Goal: Task Accomplishment & Management: Manage account settings

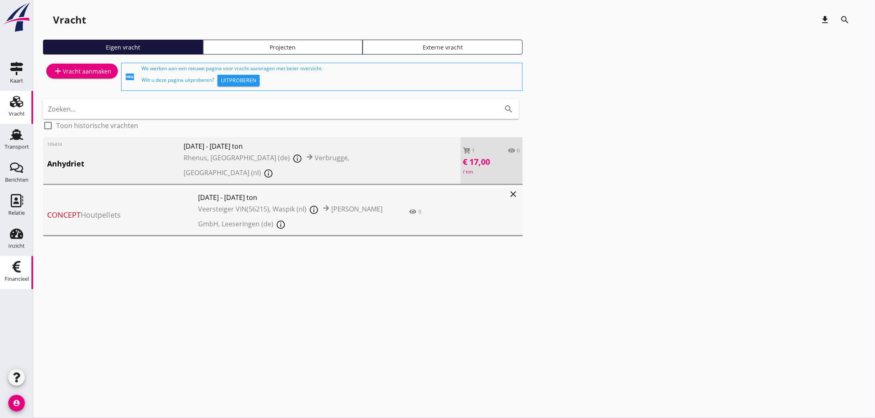
click at [13, 277] on div "Financieel" at bounding box center [17, 279] width 24 height 5
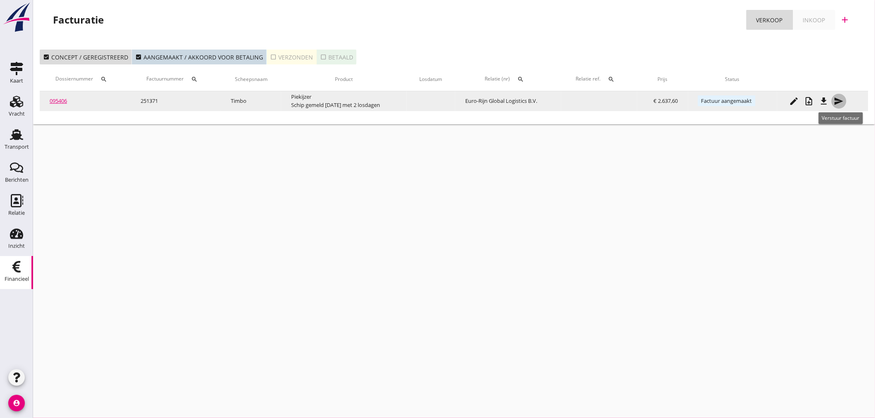
click at [837, 103] on icon "send" at bounding box center [839, 101] width 10 height 10
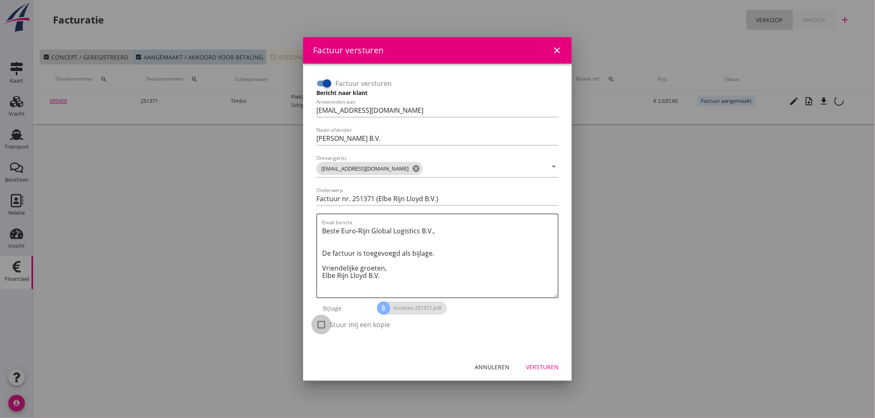
drag, startPoint x: 318, startPoint y: 328, endPoint x: 326, endPoint y: 325, distance: 8.8
click at [318, 327] on div at bounding box center [321, 325] width 14 height 14
checkbox input "true"
drag, startPoint x: 556, startPoint y: 367, endPoint x: 547, endPoint y: 363, distance: 9.6
click at [552, 365] on div "Versturen" at bounding box center [542, 367] width 33 height 9
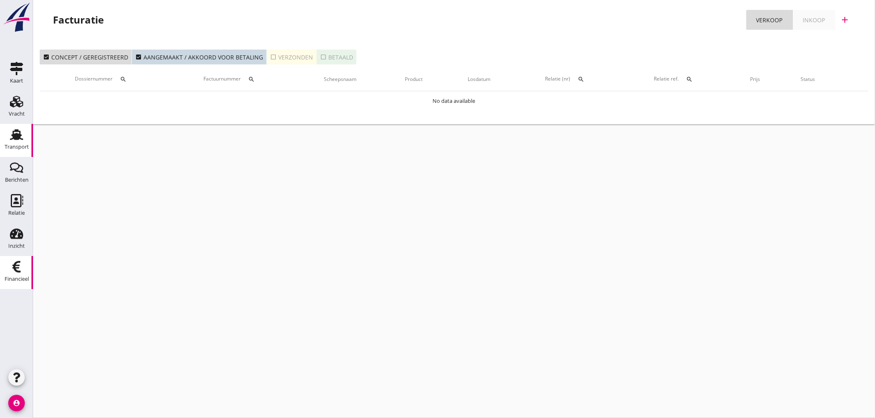
click at [17, 137] on use at bounding box center [16, 134] width 13 height 11
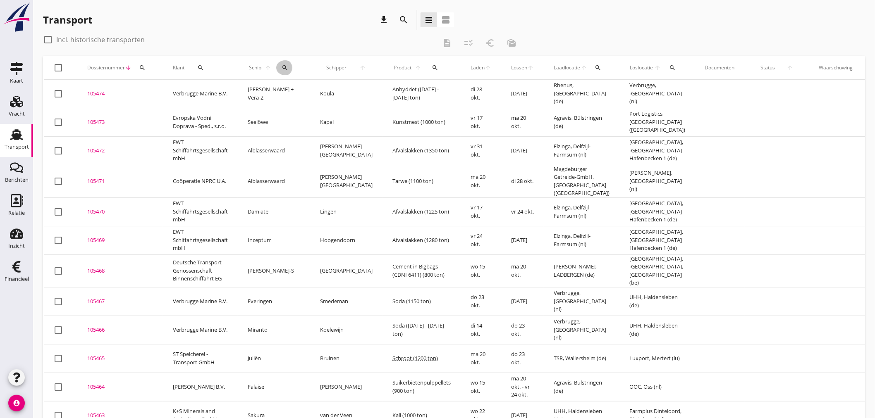
click at [282, 72] on button "search" at bounding box center [285, 67] width 18 height 15
click at [283, 90] on input "Zoek op (scheeps)naam" at bounding box center [317, 91] width 86 height 13
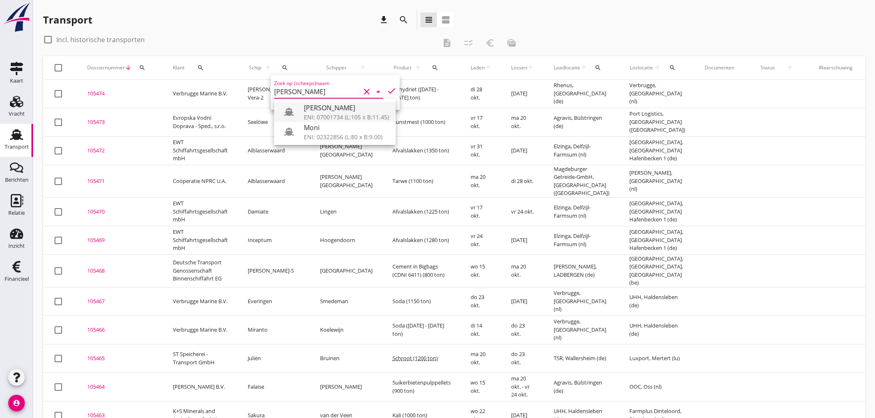
click at [322, 116] on div "ENI: 07001734 (L:105 x B:11.45)" at bounding box center [346, 117] width 85 height 9
type input "Rolf Moni"
click at [387, 88] on icon "check" at bounding box center [392, 91] width 10 height 10
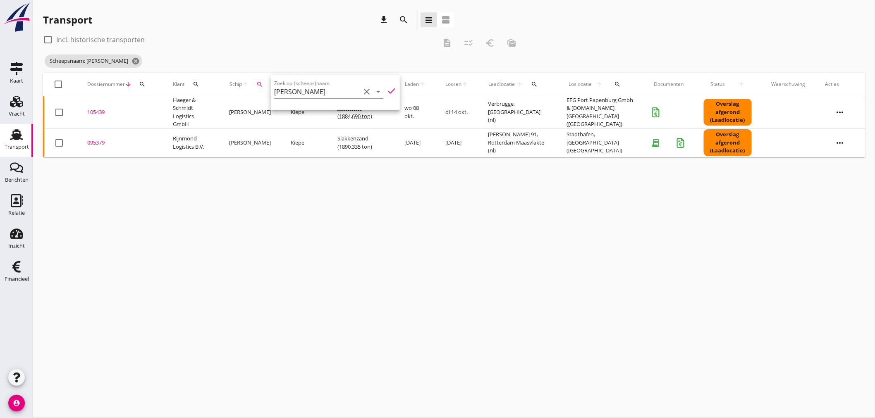
click at [222, 229] on div "cancel You are impersonating another user. Transport download search view_headl…" at bounding box center [454, 209] width 842 height 418
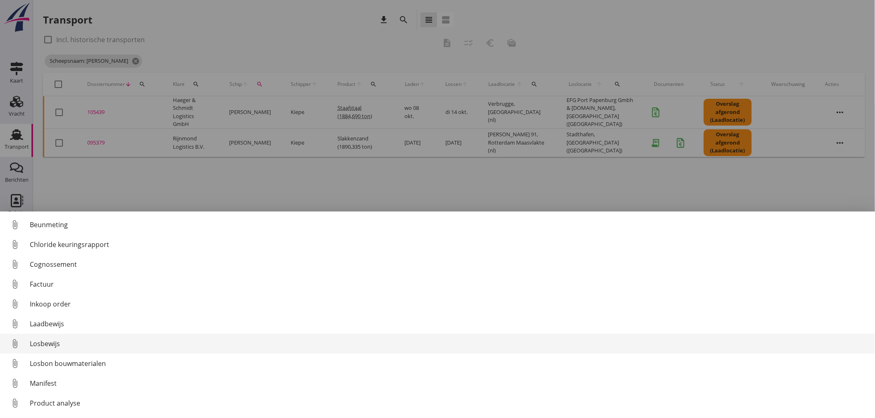
click at [56, 343] on div "Losbewijs" at bounding box center [449, 344] width 838 height 10
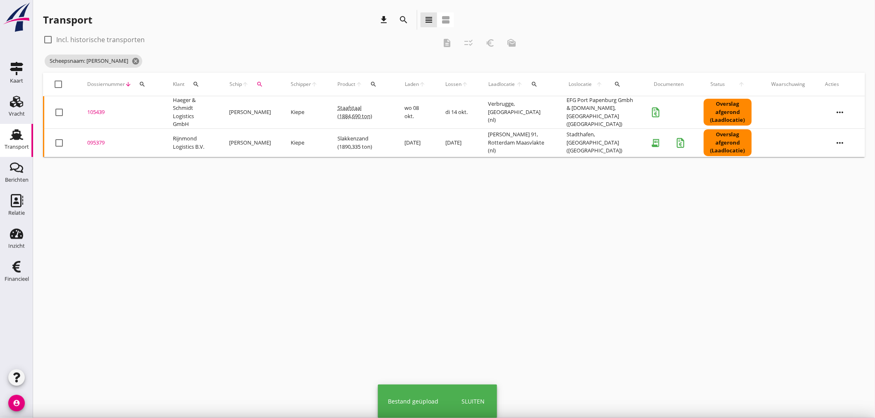
click at [94, 108] on div "105439" at bounding box center [120, 112] width 66 height 8
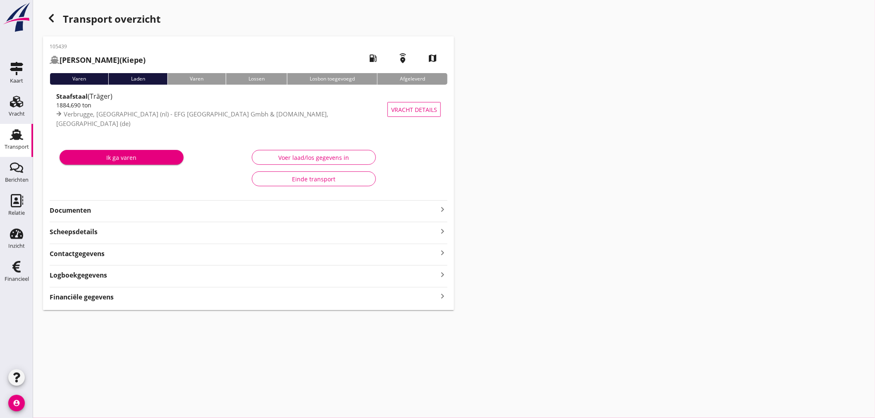
click at [440, 209] on icon "keyboard_arrow_right" at bounding box center [442, 210] width 10 height 10
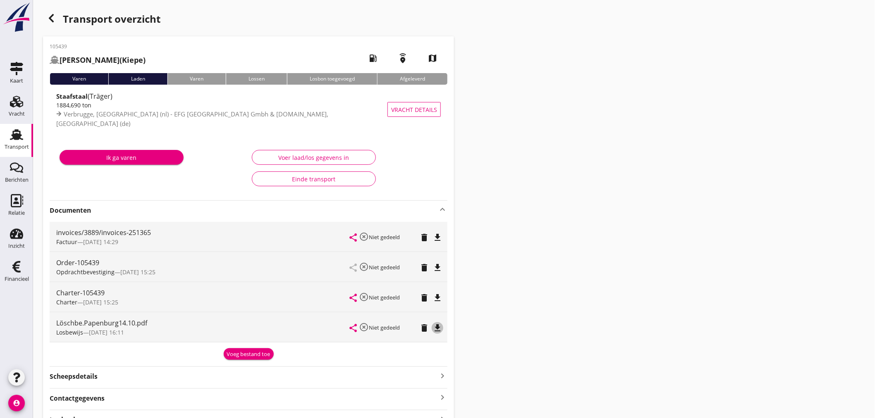
click at [438, 331] on icon "file_download" at bounding box center [437, 328] width 10 height 10
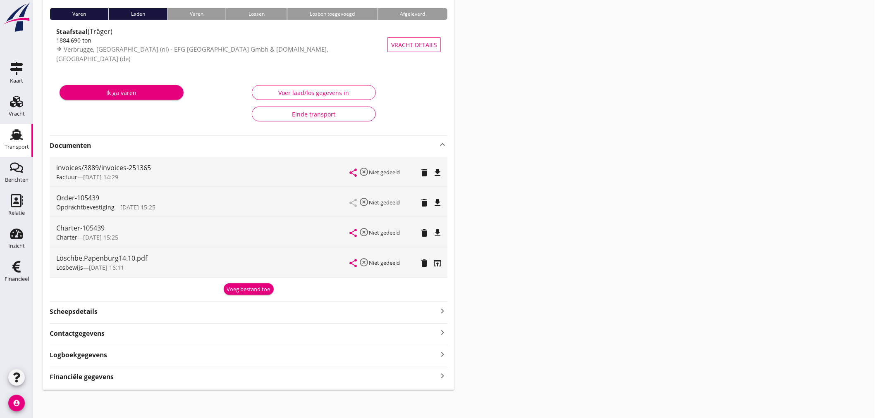
scroll to position [67, 0]
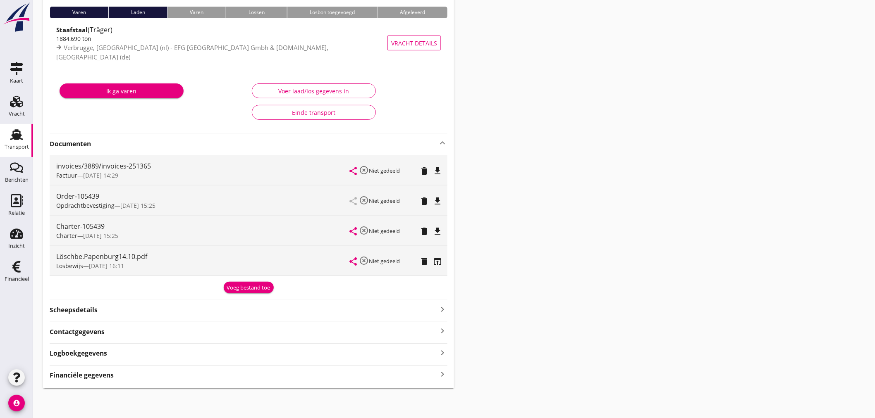
click at [443, 377] on icon "keyboard_arrow_right" at bounding box center [442, 374] width 10 height 11
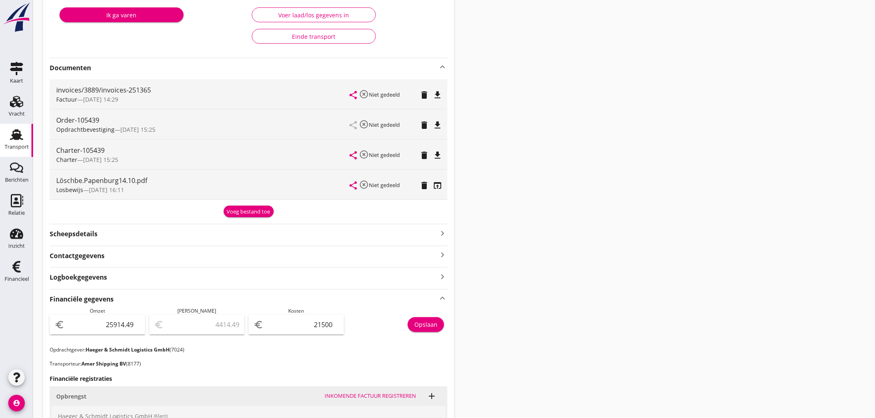
scroll to position [0, 0]
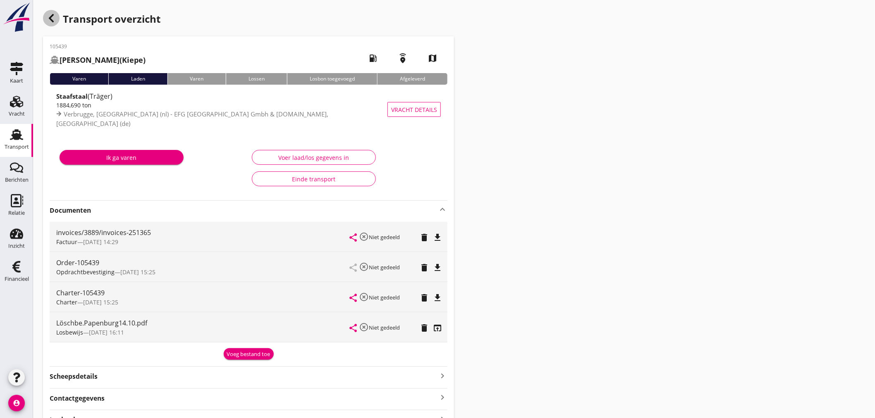
click at [48, 21] on icon "button" at bounding box center [51, 18] width 10 height 10
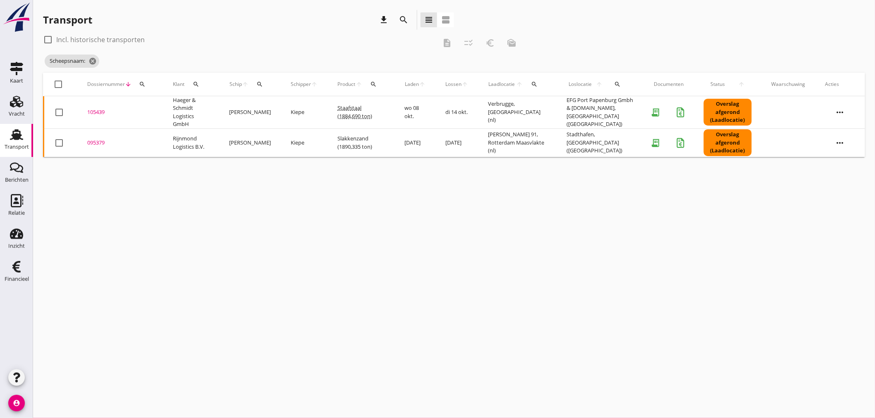
click at [263, 84] on icon "search" at bounding box center [259, 84] width 7 height 7
click at [272, 111] on input "Zoek op (scheeps)naam" at bounding box center [300, 108] width 86 height 13
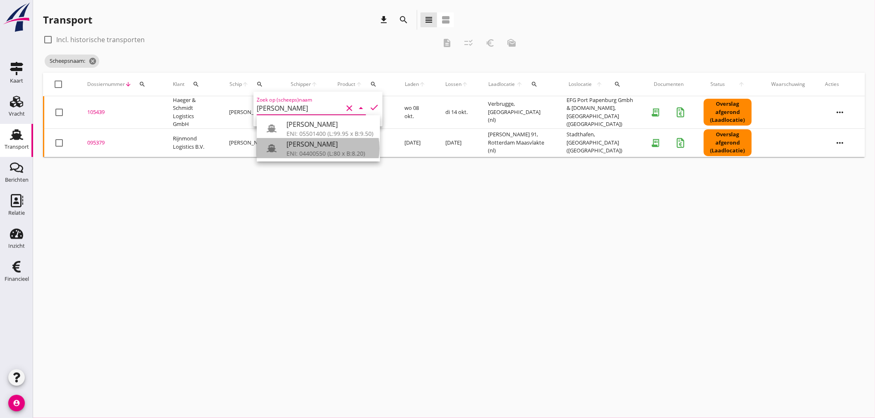
click at [313, 147] on div "[PERSON_NAME]" at bounding box center [330, 144] width 87 height 10
click at [369, 104] on icon "check" at bounding box center [374, 108] width 10 height 10
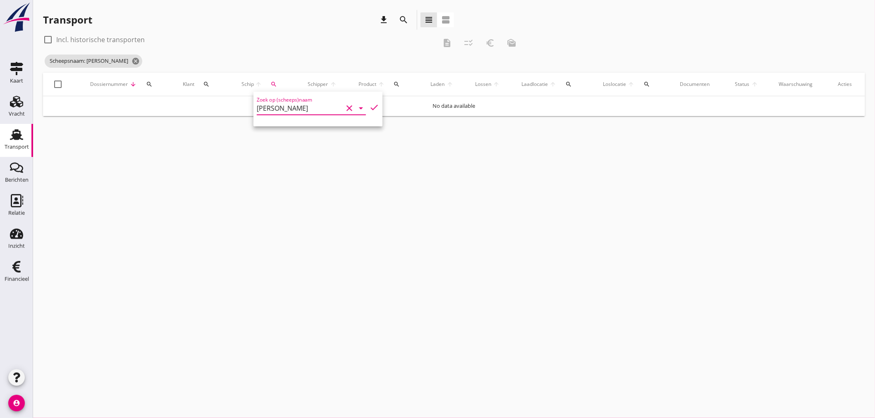
click at [324, 114] on input "[PERSON_NAME]" at bounding box center [300, 108] width 86 height 13
drag, startPoint x: 320, startPoint y: 123, endPoint x: 337, endPoint y: 121, distance: 17.1
click at [323, 123] on div "[PERSON_NAME]" at bounding box center [330, 124] width 87 height 10
type input "[PERSON_NAME]"
click at [370, 105] on icon "check" at bounding box center [374, 108] width 10 height 10
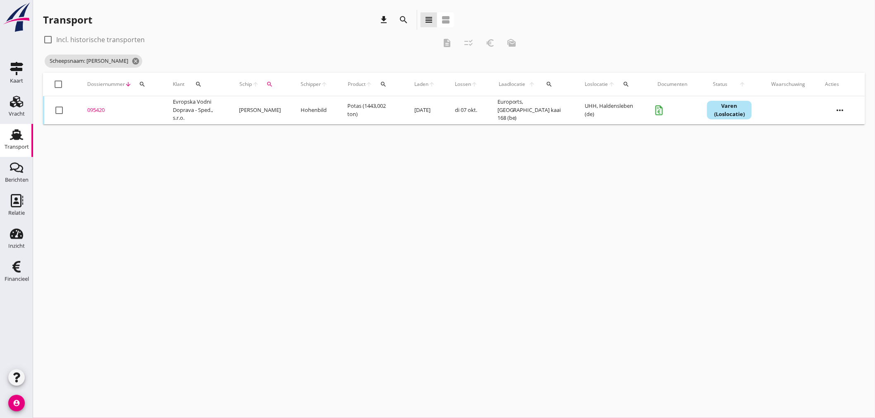
click at [101, 111] on div "095420" at bounding box center [120, 110] width 66 height 8
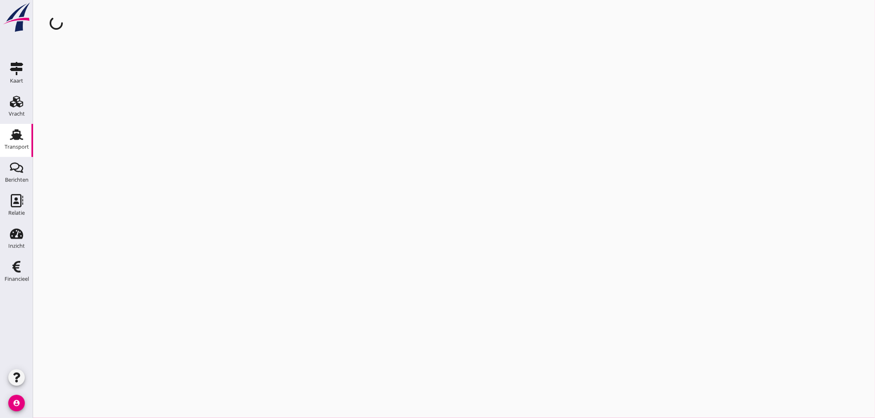
click at [101, 111] on div "cancel You are impersonating another user." at bounding box center [454, 209] width 842 height 418
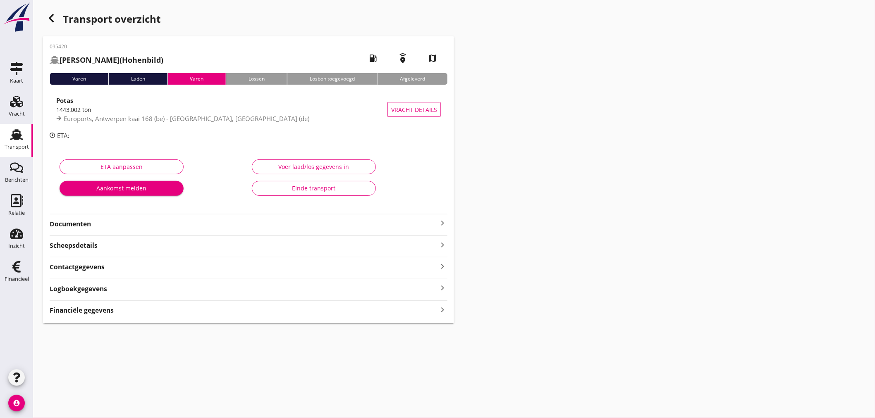
click at [444, 308] on icon "keyboard_arrow_right" at bounding box center [442, 309] width 10 height 11
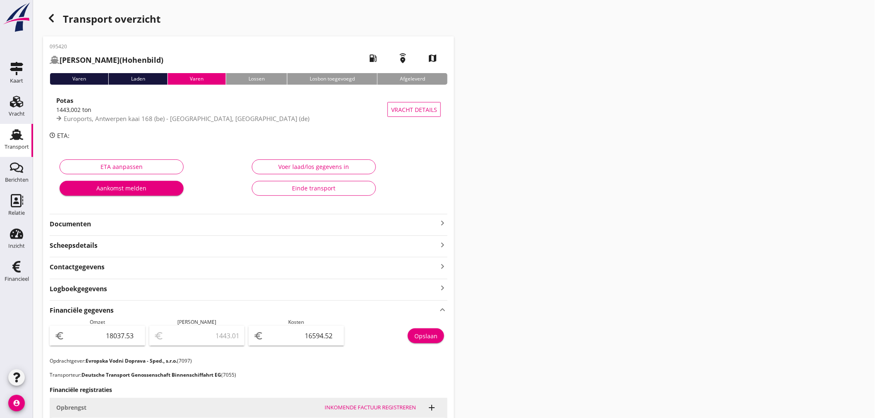
click at [441, 222] on icon "keyboard_arrow_right" at bounding box center [442, 223] width 10 height 10
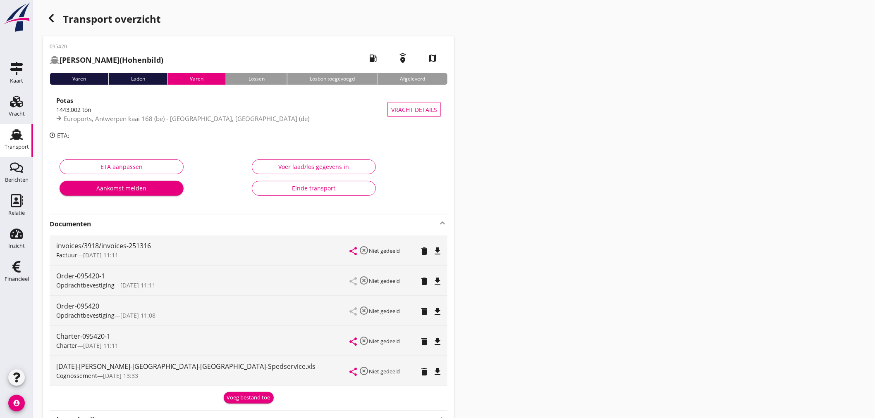
click at [258, 397] on div "Voeg bestand toe" at bounding box center [248, 398] width 43 height 8
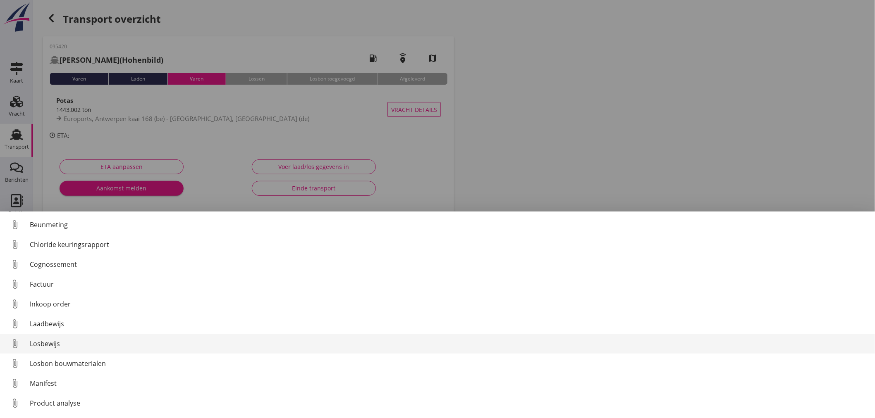
click at [39, 350] on link "attach_file Losbewijs" at bounding box center [437, 344] width 875 height 20
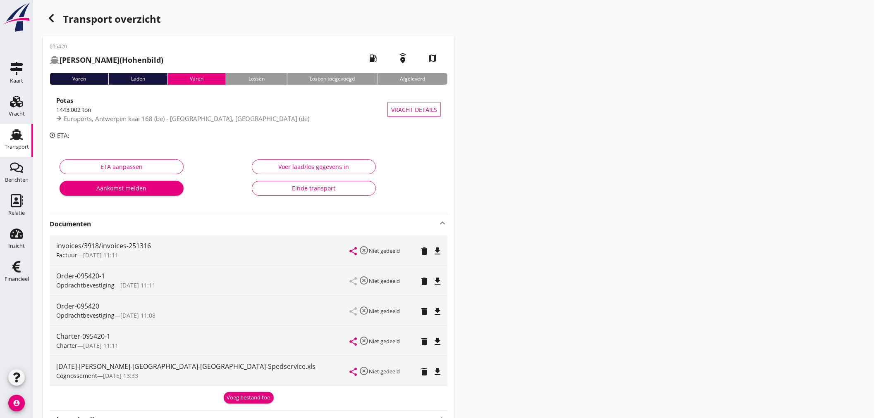
click at [51, 18] on icon "button" at bounding box center [51, 18] width 10 height 10
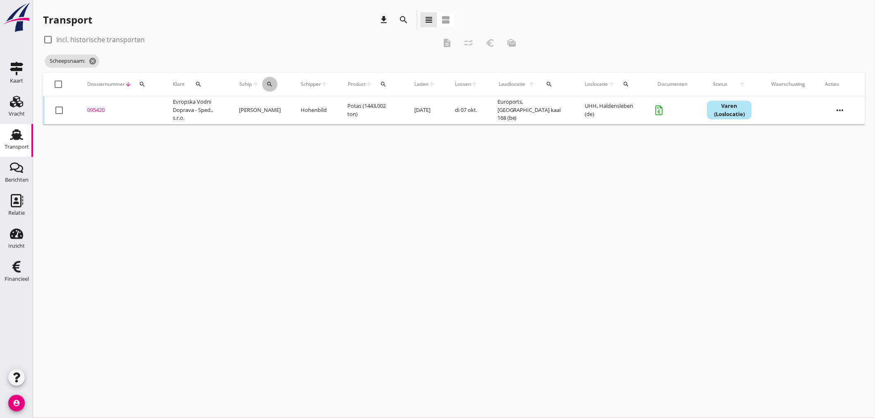
click at [271, 82] on icon "search" at bounding box center [270, 84] width 7 height 7
click at [269, 111] on input "Zoek op (scheeps)naam" at bounding box center [310, 108] width 86 height 13
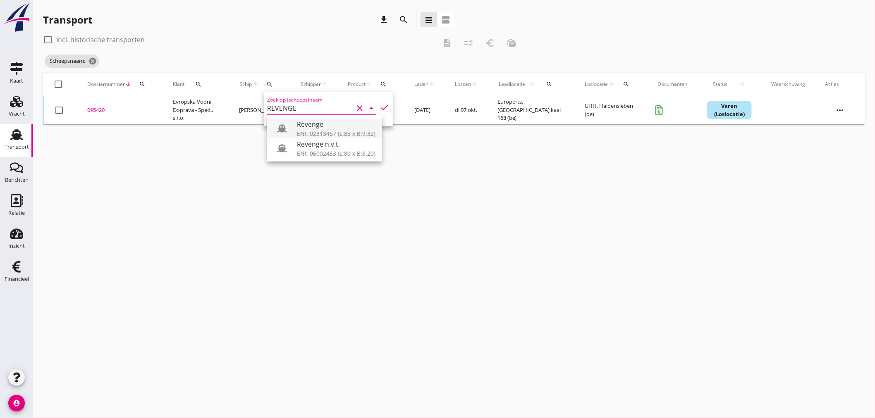
drag, startPoint x: 313, startPoint y: 127, endPoint x: 346, endPoint y: 127, distance: 32.7
click at [313, 128] on div "Revenge" at bounding box center [336, 124] width 79 height 10
click at [380, 106] on icon "check" at bounding box center [385, 108] width 10 height 10
type input "Revenge"
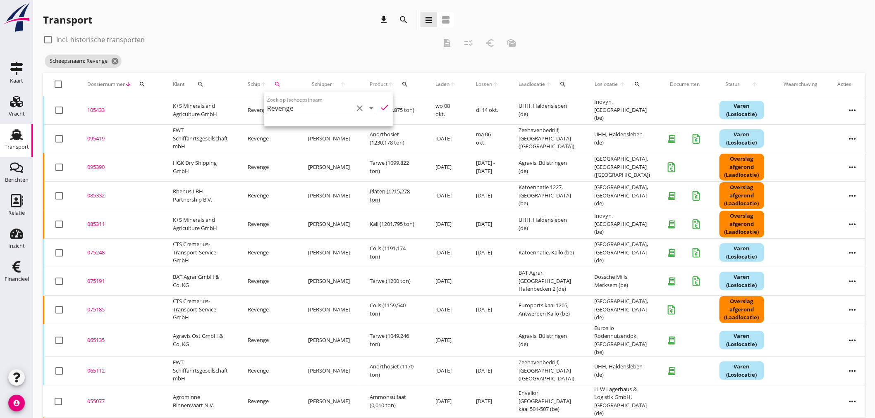
click at [296, 51] on div "check_box_outline_blank Incl. historische transporten description checklist_rtl…" at bounding box center [283, 43] width 480 height 20
click at [96, 109] on div "105433" at bounding box center [120, 110] width 66 height 8
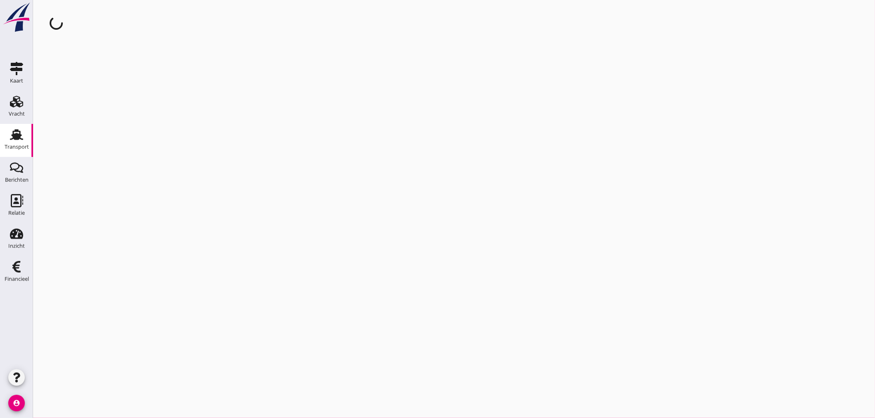
click at [96, 109] on div "cancel You are impersonating another user." at bounding box center [454, 209] width 842 height 418
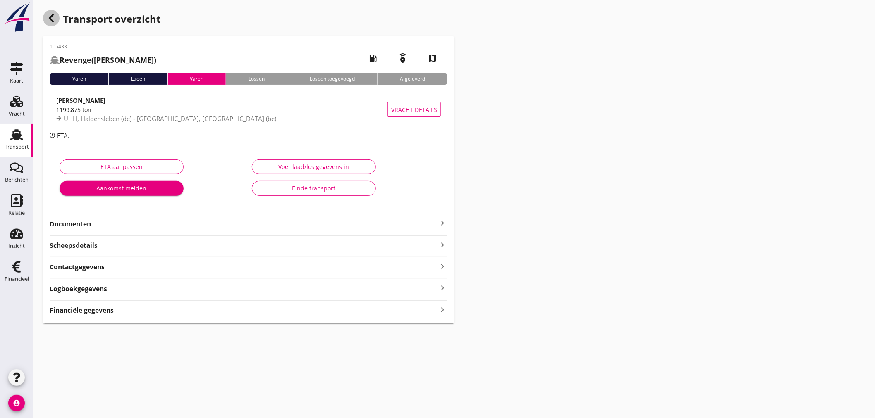
click at [54, 17] on icon "button" at bounding box center [51, 18] width 10 height 10
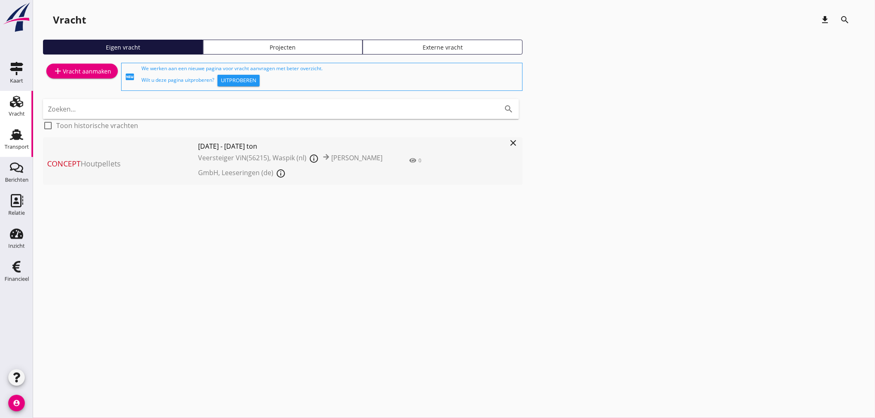
click at [21, 149] on div "Transport" at bounding box center [17, 146] width 24 height 5
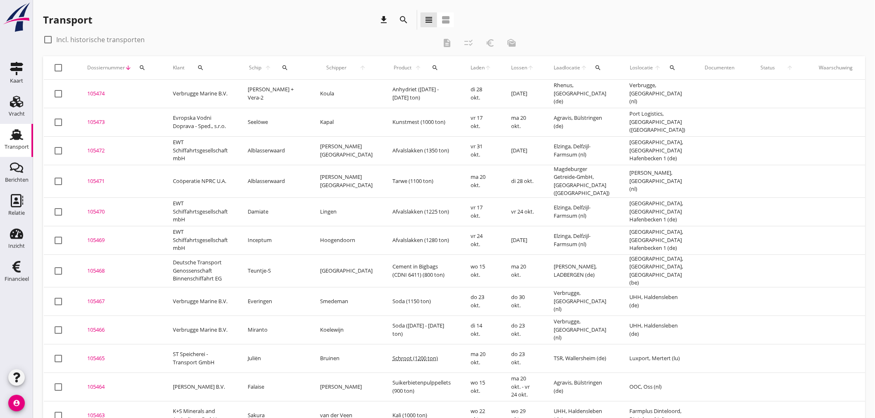
drag, startPoint x: 275, startPoint y: 67, endPoint x: 280, endPoint y: 69, distance: 5.8
click at [282, 67] on icon "search" at bounding box center [285, 67] width 7 height 7
click at [301, 91] on input "Zoek op (scheeps)naam" at bounding box center [317, 91] width 86 height 13
click at [315, 90] on input "Zoek op (scheeps)naam" at bounding box center [317, 91] width 86 height 13
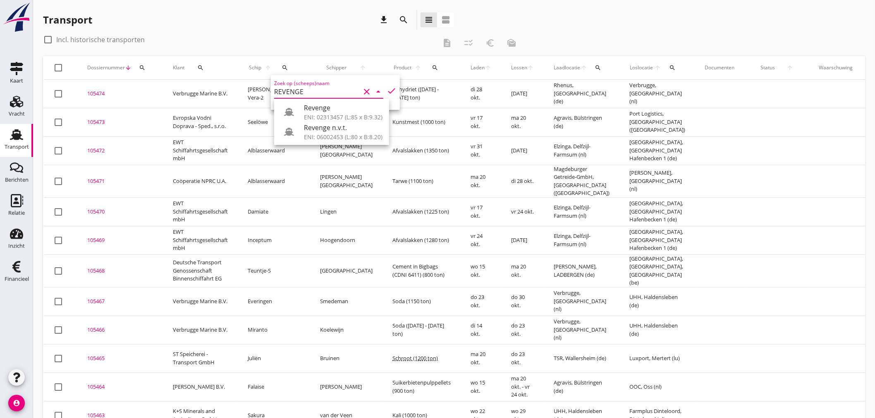
drag, startPoint x: 337, startPoint y: 105, endPoint x: 335, endPoint y: 116, distance: 11.4
click at [337, 107] on div "Revenge" at bounding box center [343, 108] width 79 height 10
click at [387, 89] on icon "check" at bounding box center [392, 91] width 10 height 10
type input "Revenge"
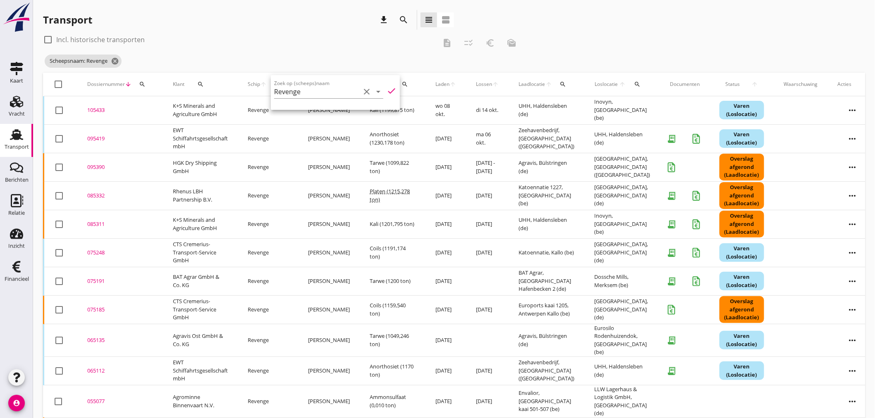
click at [98, 109] on div "105433" at bounding box center [120, 110] width 66 height 8
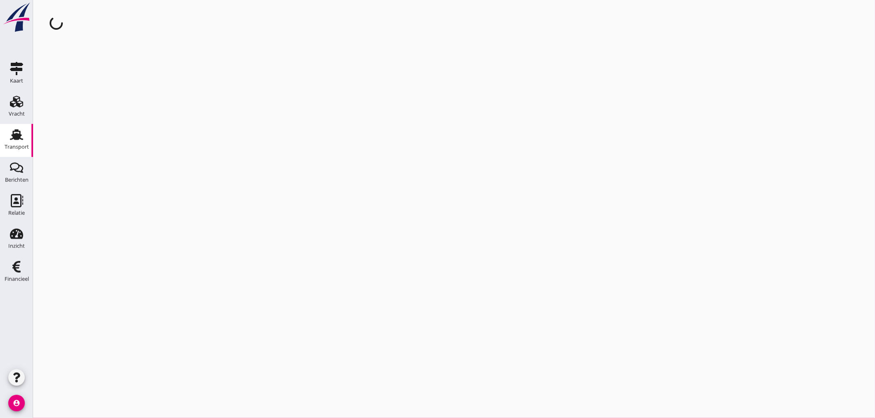
click at [98, 109] on div "cancel You are impersonating another user." at bounding box center [454, 209] width 842 height 418
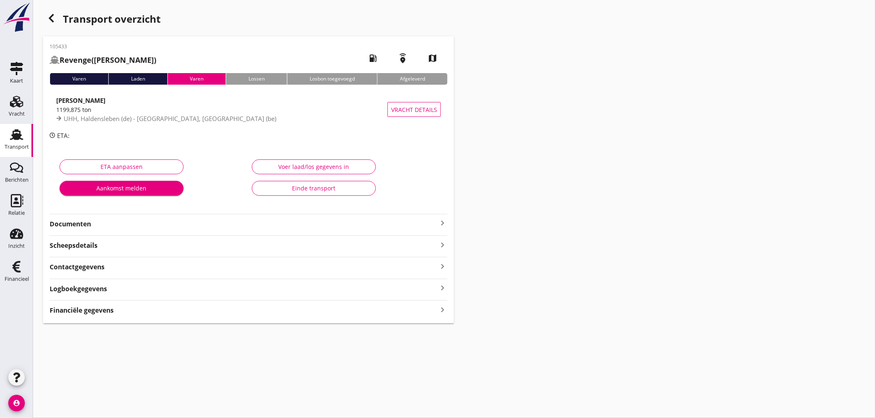
drag, startPoint x: 441, startPoint y: 221, endPoint x: 412, endPoint y: 223, distance: 28.6
click at [441, 221] on icon "keyboard_arrow_right" at bounding box center [442, 223] width 10 height 10
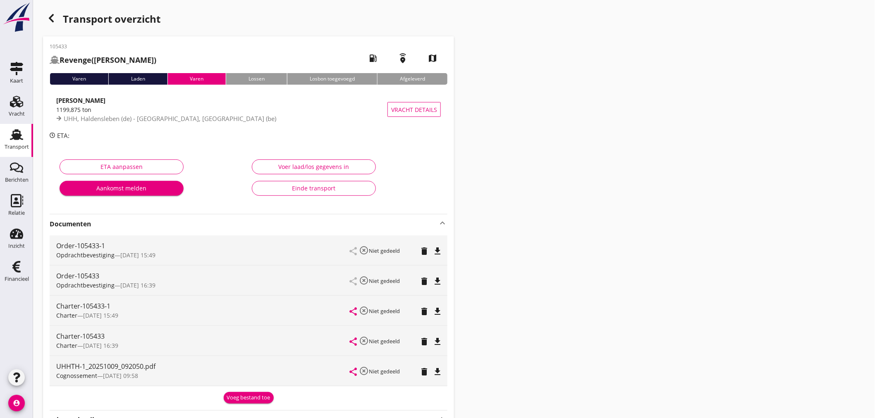
click at [251, 401] on div "Voeg bestand toe" at bounding box center [248, 398] width 43 height 8
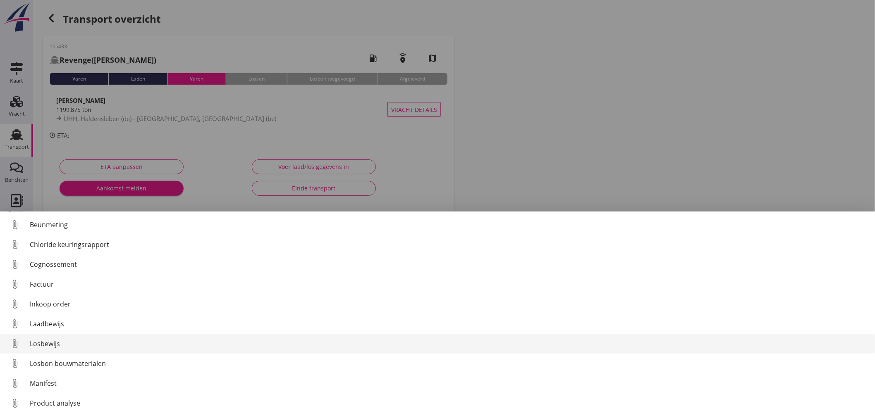
click at [40, 346] on div "Losbewijs" at bounding box center [449, 344] width 838 height 10
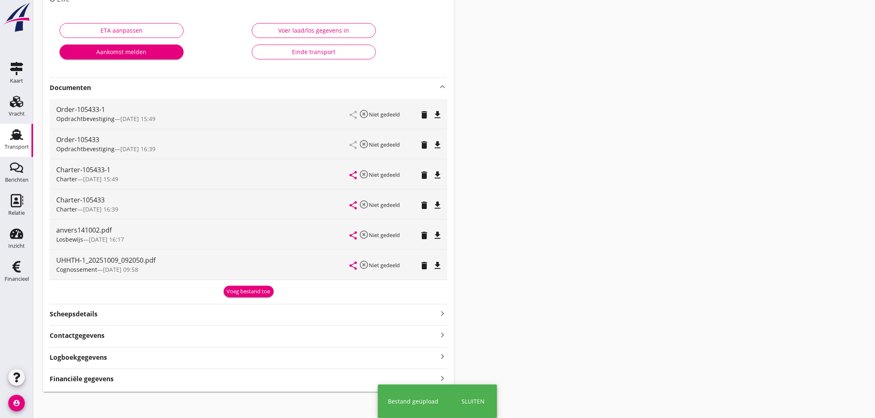
scroll to position [141, 0]
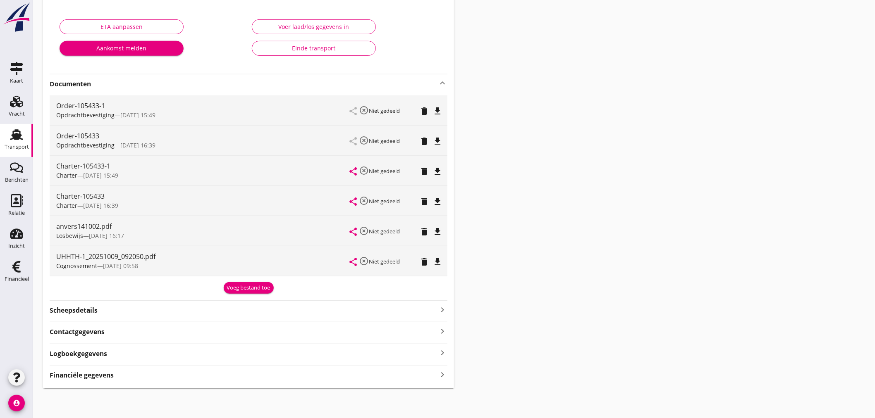
click at [73, 376] on strong "Financiële gegevens" at bounding box center [82, 376] width 64 height 10
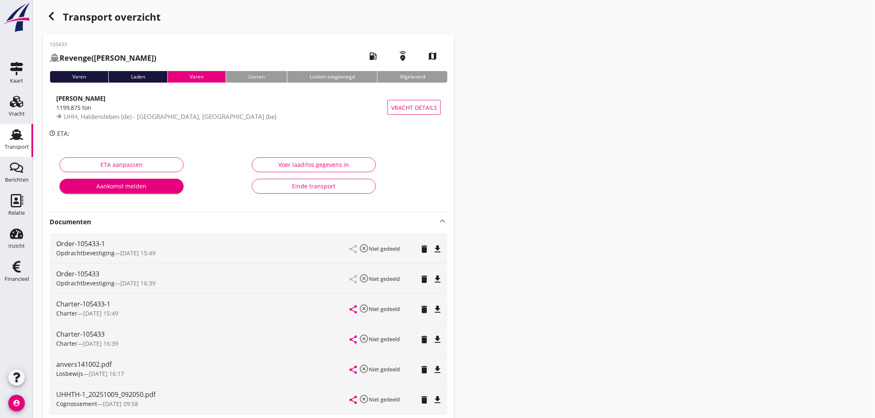
scroll to position [0, 0]
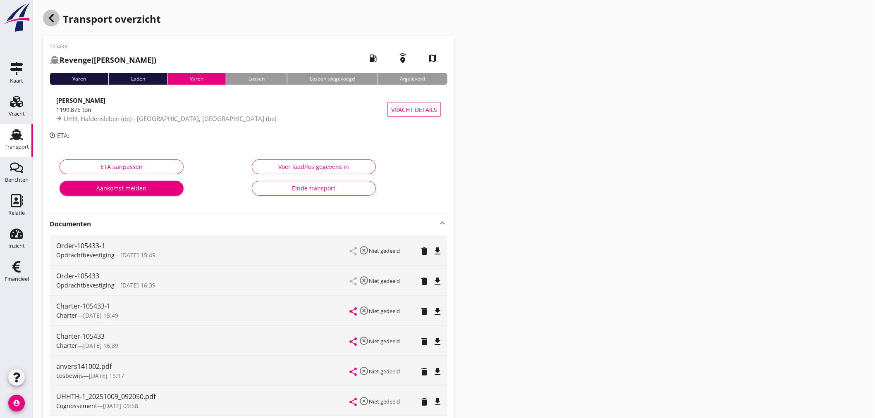
click at [54, 21] on icon "button" at bounding box center [51, 18] width 10 height 10
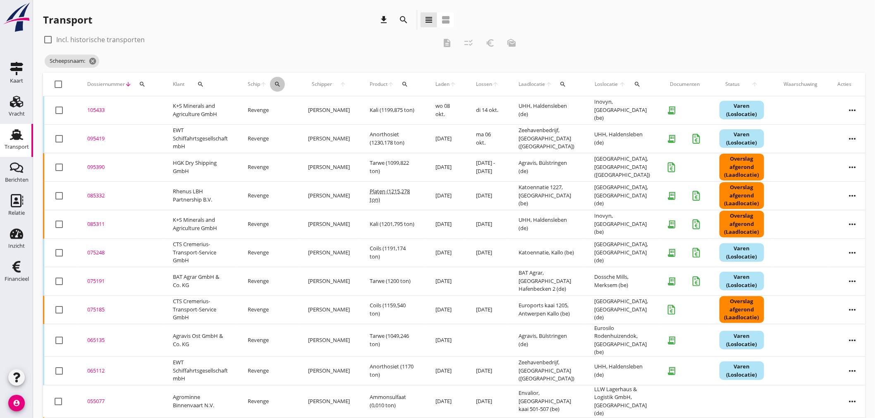
click at [280, 83] on icon "search" at bounding box center [277, 84] width 7 height 7
click at [318, 57] on div "Scheepsnaam: cancel" at bounding box center [283, 61] width 480 height 17
drag, startPoint x: 276, startPoint y: 83, endPoint x: 277, endPoint y: 113, distance: 30.6
click at [276, 83] on icon "search" at bounding box center [277, 84] width 7 height 7
click at [282, 105] on input "Zoek op (scheeps)naam" at bounding box center [318, 108] width 86 height 13
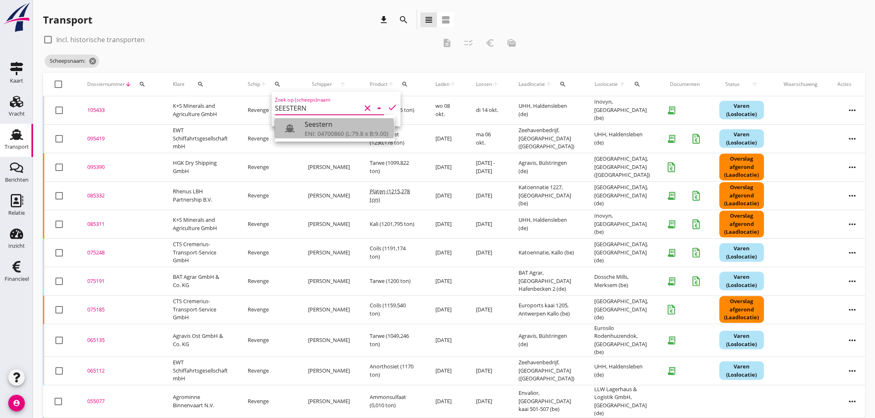
click at [317, 136] on div "ENI: 04700860 (L:79.8 x B:9.00)" at bounding box center [347, 133] width 84 height 9
click at [311, 122] on div "Seestern" at bounding box center [347, 124] width 84 height 10
click at [322, 129] on div "ENI: 04700860 (L:79.8 x B:9.00)" at bounding box center [347, 133] width 84 height 9
click at [326, 130] on div "ENI: 04700860 (L:79.8 x B:9.00)" at bounding box center [347, 133] width 84 height 9
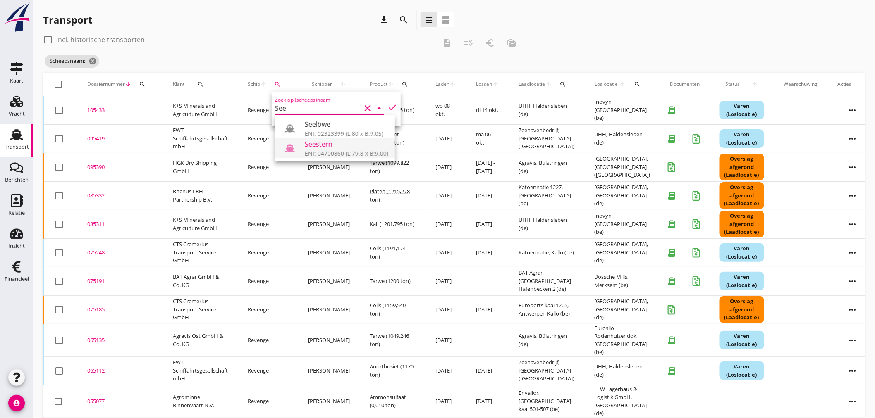
click at [290, 150] on use at bounding box center [290, 148] width 10 height 8
click at [390, 105] on icon "check" at bounding box center [392, 108] width 10 height 10
type input "Seestern"
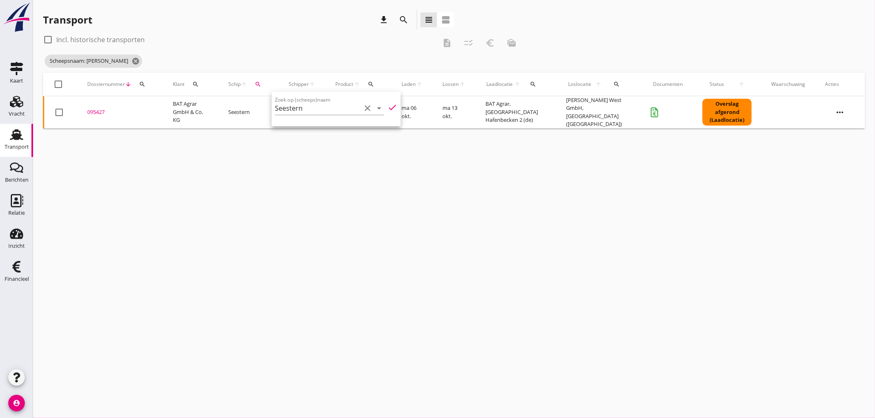
drag, startPoint x: 184, startPoint y: 199, endPoint x: 180, endPoint y: 196, distance: 5.6
click at [181, 197] on div "cancel You are impersonating another user. Transport download search view_headl…" at bounding box center [454, 209] width 842 height 418
click at [97, 113] on div "095427" at bounding box center [120, 112] width 66 height 8
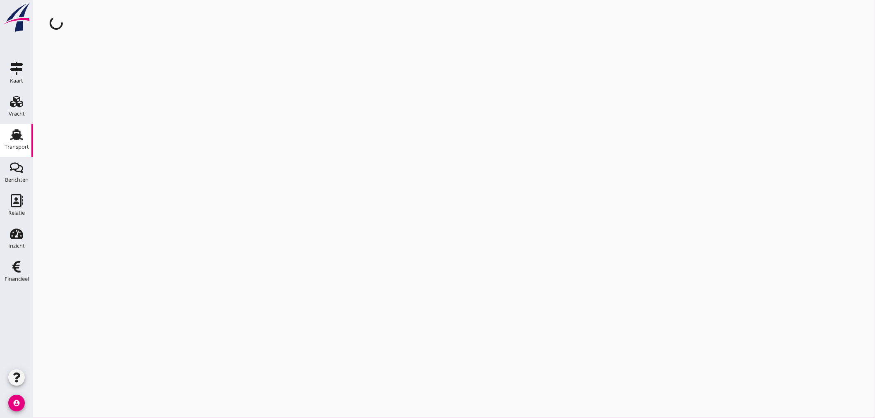
click at [97, 113] on div "cancel You are impersonating another user." at bounding box center [454, 209] width 842 height 418
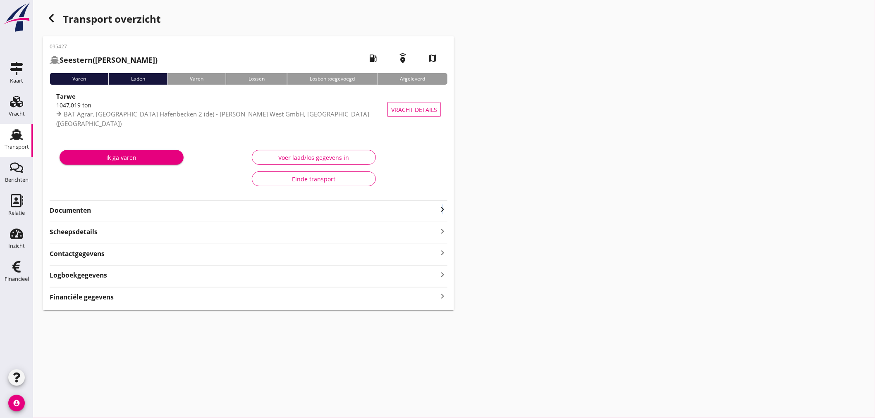
drag, startPoint x: 443, startPoint y: 209, endPoint x: 436, endPoint y: 211, distance: 6.9
click at [442, 209] on icon "keyboard_arrow_right" at bounding box center [442, 210] width 10 height 10
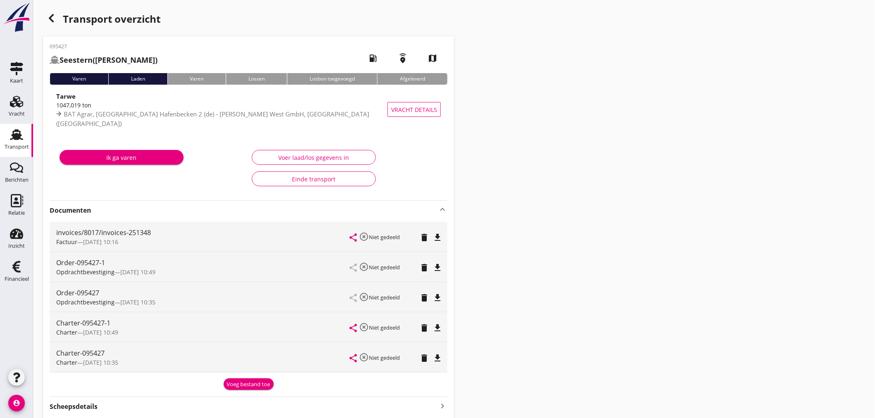
click at [264, 385] on div "Voeg bestand toe" at bounding box center [248, 385] width 43 height 8
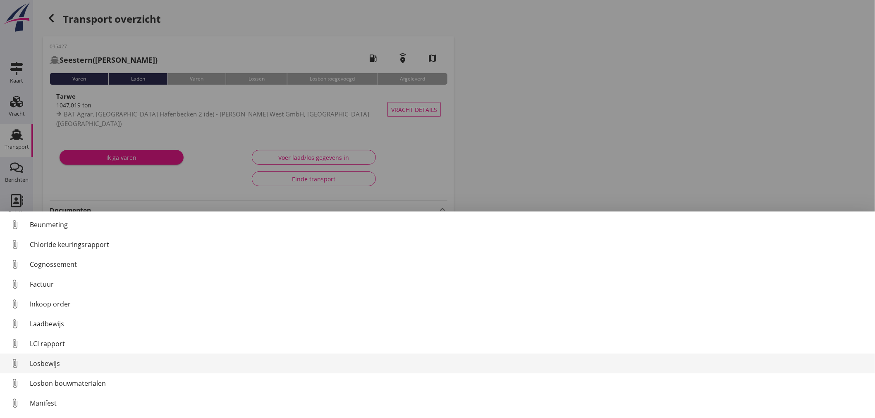
click at [38, 365] on div "Losbewijs" at bounding box center [449, 364] width 838 height 10
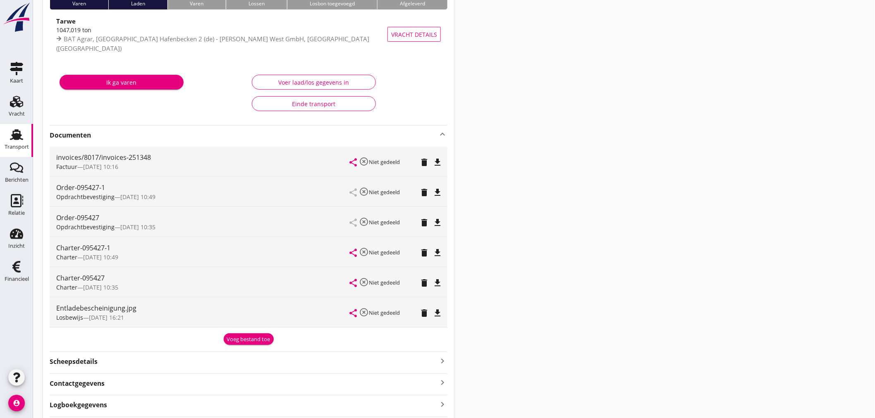
scroll to position [127, 0]
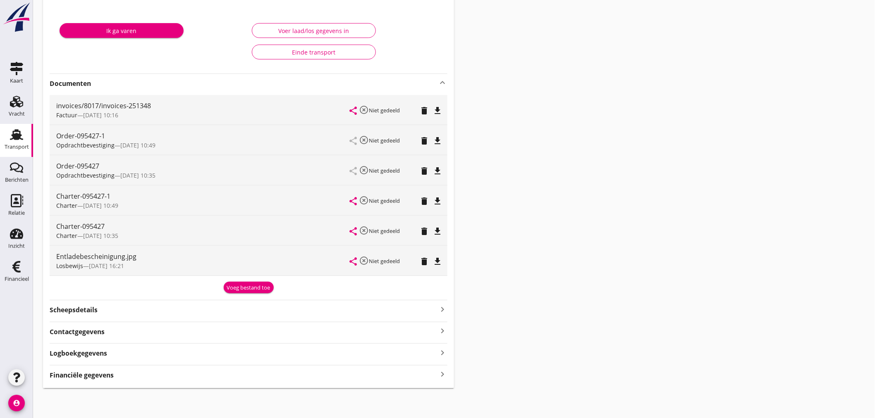
click at [64, 375] on strong "Financiële gegevens" at bounding box center [82, 376] width 64 height 10
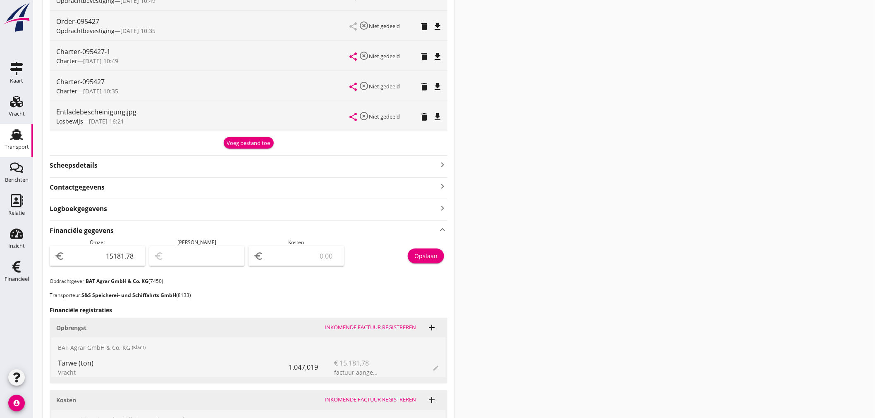
scroll to position [275, 0]
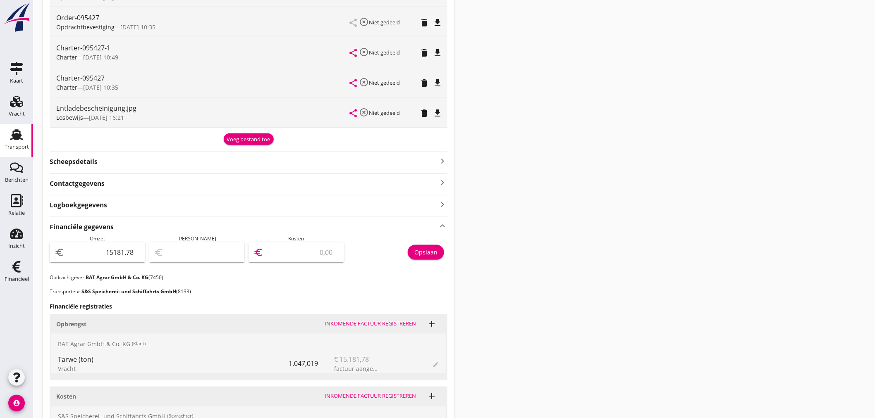
click at [314, 251] on input "number" at bounding box center [302, 252] width 74 height 13
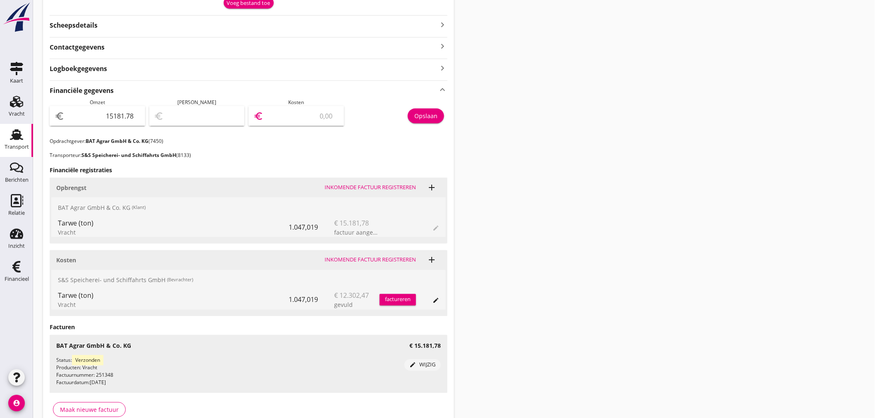
scroll to position [413, 0]
type input "15180.78"
type input "1"
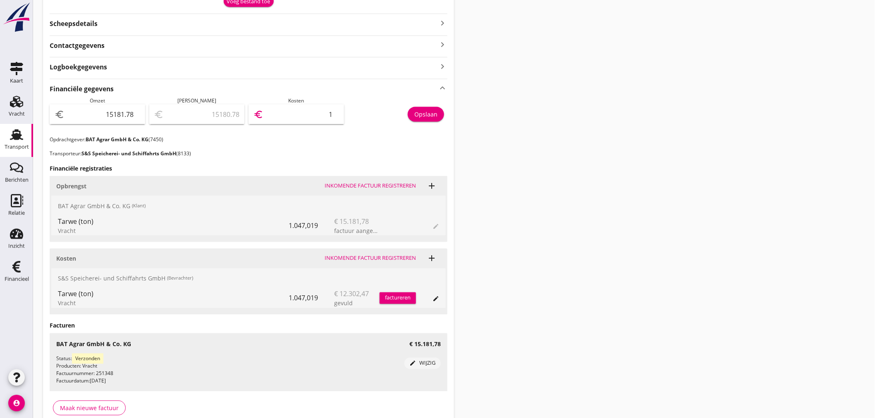
type input "15169.78"
type input "12"
type input "15058.78"
type input "123"
type input "13951.78"
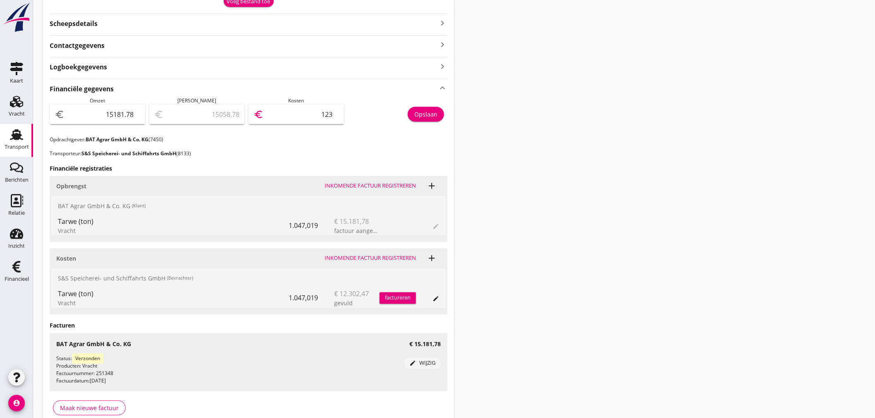
type input "1230"
type input "2879.78"
type input "12302"
type input "2879.38"
type input "12302.4"
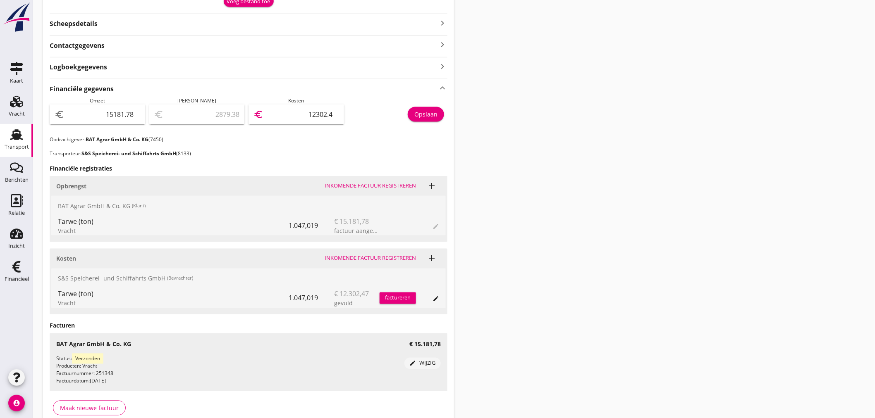
type input "2879.31"
type input "12302.47"
click at [433, 116] on div "Opslaan" at bounding box center [425, 114] width 23 height 9
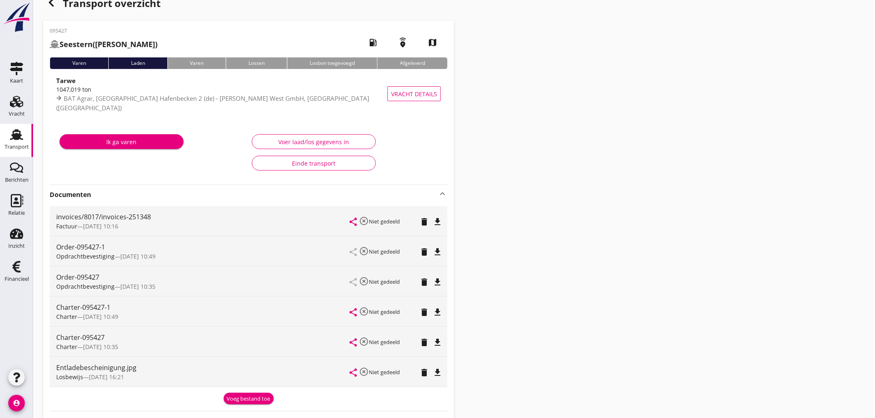
scroll to position [0, 0]
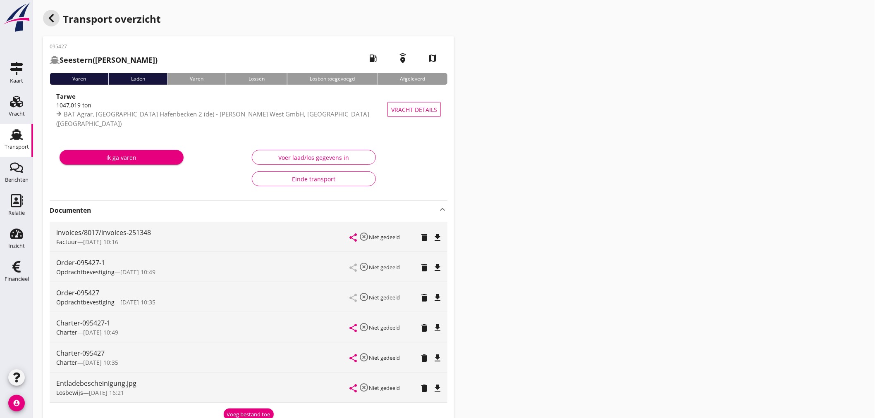
drag, startPoint x: 52, startPoint y: 21, endPoint x: 241, endPoint y: 398, distance: 421.2
click at [52, 21] on use "button" at bounding box center [51, 18] width 5 height 8
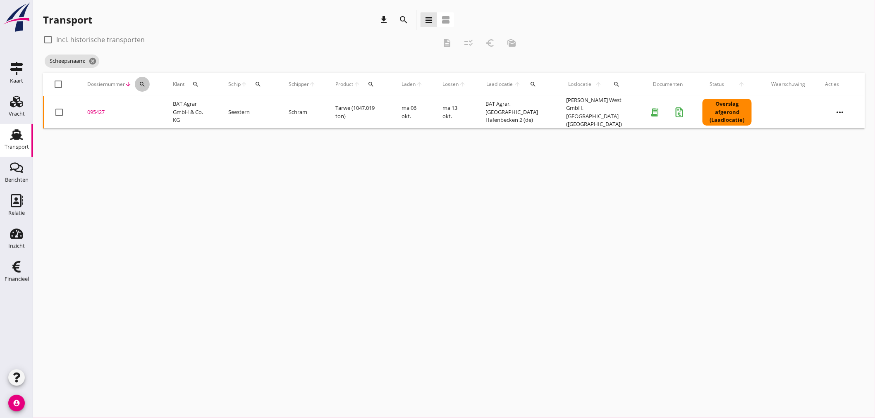
click at [140, 87] on icon "search" at bounding box center [142, 84] width 7 height 7
click at [148, 116] on div "Zoeken op dossiernummer..." at bounding box center [186, 105] width 104 height 26
click at [145, 107] on input "Zoeken op dossiernummer..." at bounding box center [181, 108] width 86 height 13
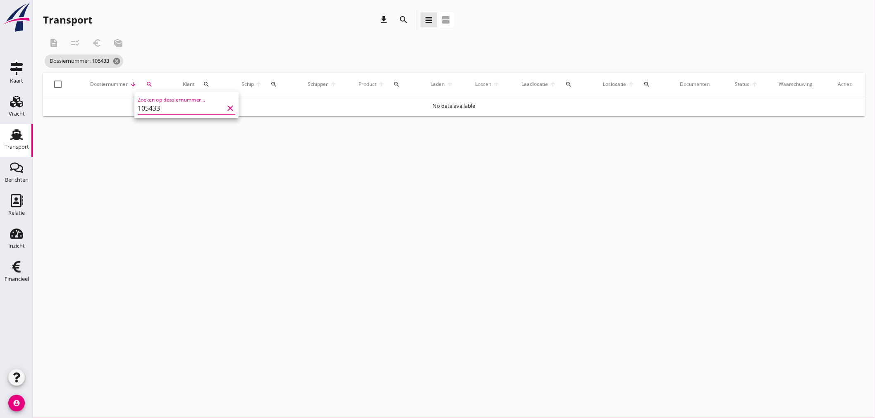
type input "105433"
click at [102, 108] on div "105433" at bounding box center [120, 110] width 66 height 8
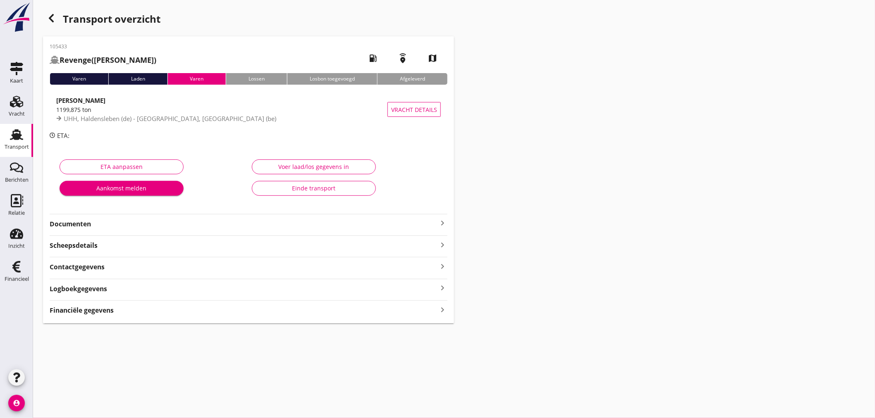
click at [444, 310] on icon "keyboard_arrow_right" at bounding box center [442, 309] width 10 height 11
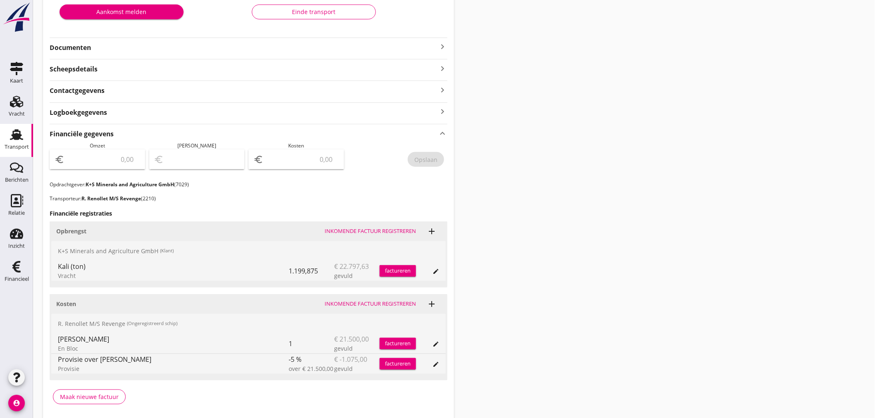
scroll to position [207, 0]
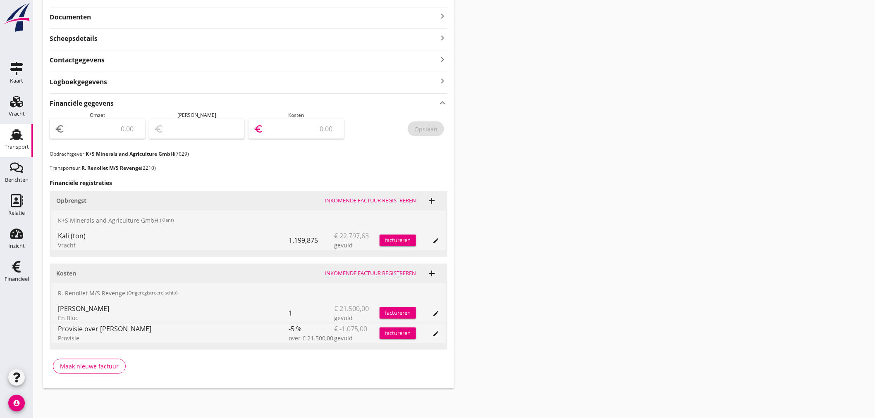
click at [315, 124] on input "number" at bounding box center [302, 128] width 74 height 13
type input "20425"
click at [431, 131] on div "Opslaan" at bounding box center [425, 129] width 23 height 9
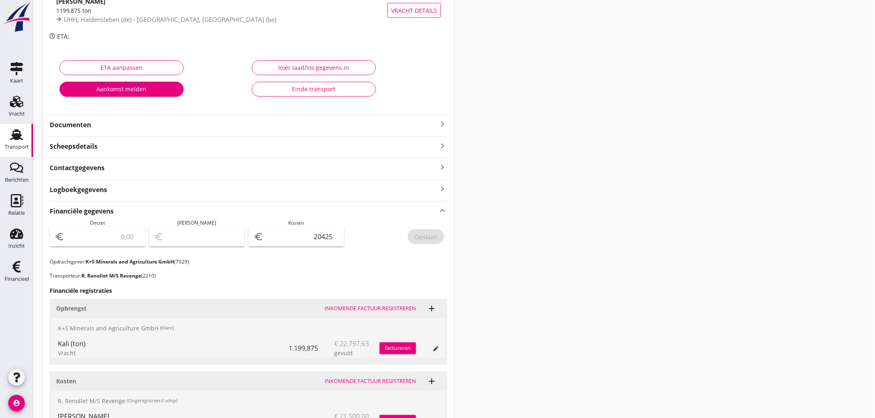
scroll to position [0, 0]
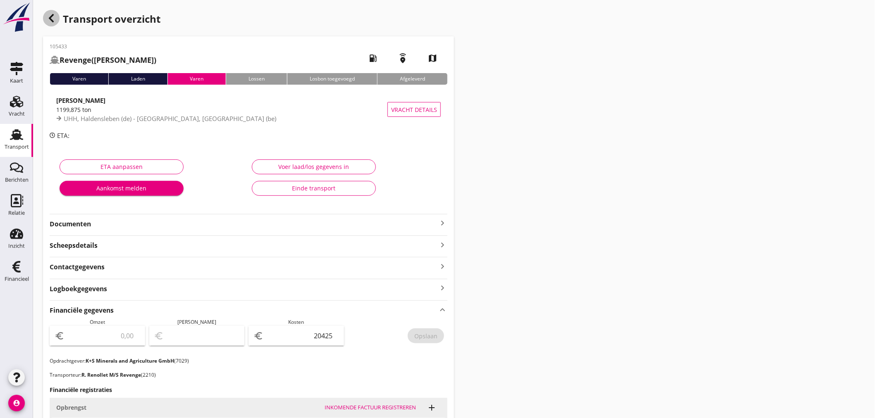
click at [48, 13] on icon "button" at bounding box center [51, 18] width 10 height 10
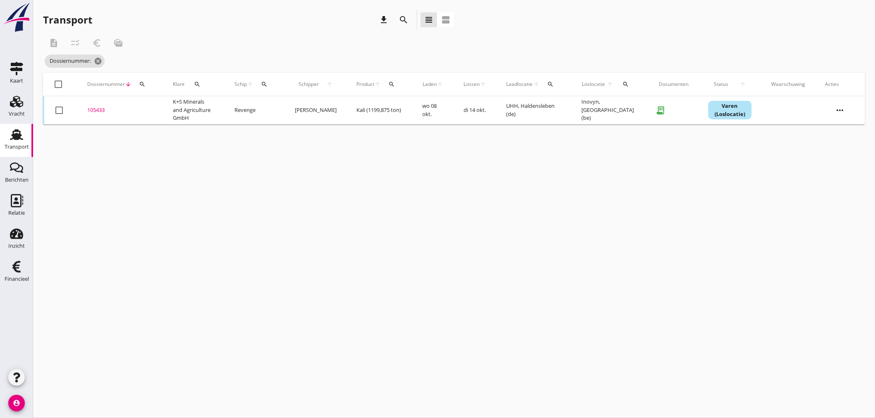
click at [268, 83] on icon "search" at bounding box center [264, 84] width 7 height 7
click at [141, 84] on icon "search" at bounding box center [142, 84] width 7 height 7
click at [141, 107] on input "Zoeken op dossiernummer..." at bounding box center [181, 108] width 86 height 13
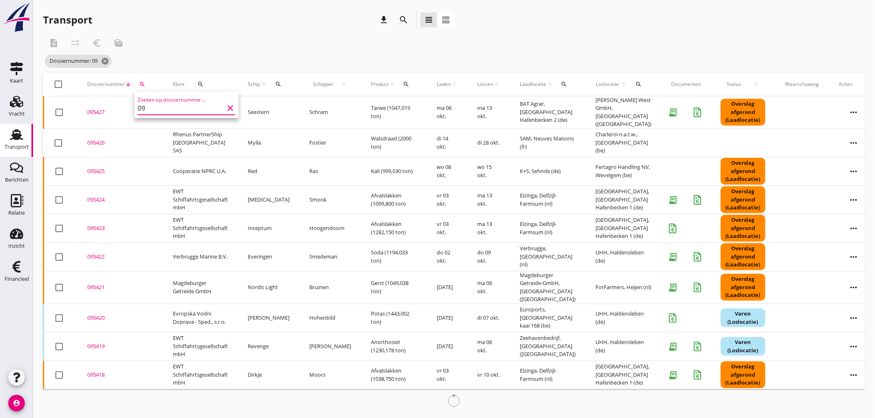
type input "0"
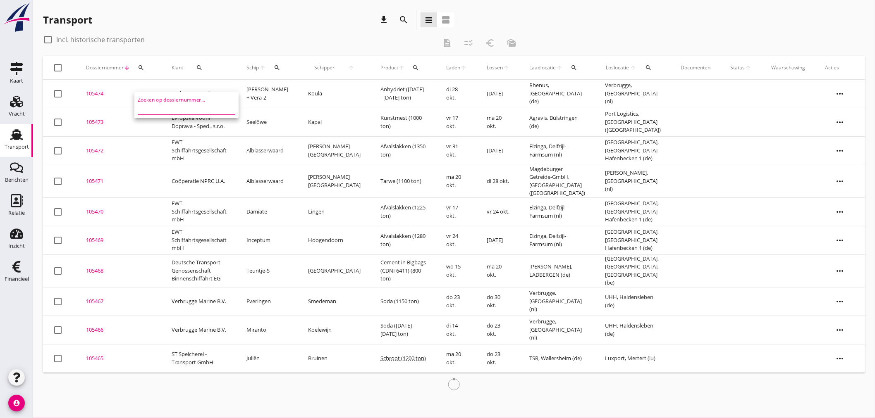
drag, startPoint x: 284, startPoint y: 59, endPoint x: 284, endPoint y: 64, distance: 5.0
click at [284, 62] on div "Schip arrow_upward search" at bounding box center [267, 68] width 42 height 20
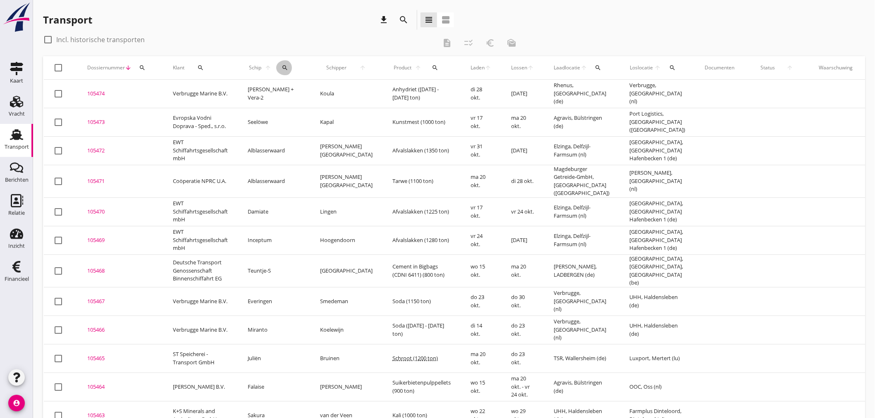
drag, startPoint x: 276, startPoint y: 65, endPoint x: 284, endPoint y: 88, distance: 24.2
click at [282, 65] on icon "search" at bounding box center [285, 67] width 7 height 7
drag, startPoint x: 285, startPoint y: 96, endPoint x: 281, endPoint y: 98, distance: 4.5
click at [283, 98] on input "Zoek op (scheeps)naam" at bounding box center [317, 91] width 86 height 13
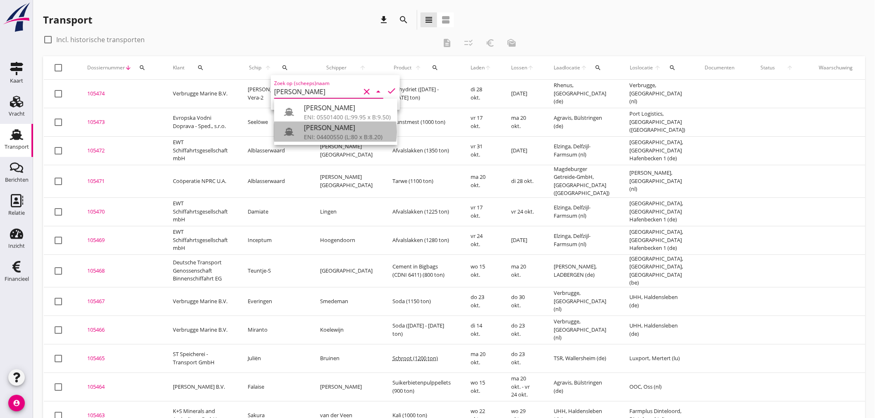
click at [316, 134] on div "ENI: 04400550 (L:80 x B:8.20)" at bounding box center [347, 137] width 87 height 9
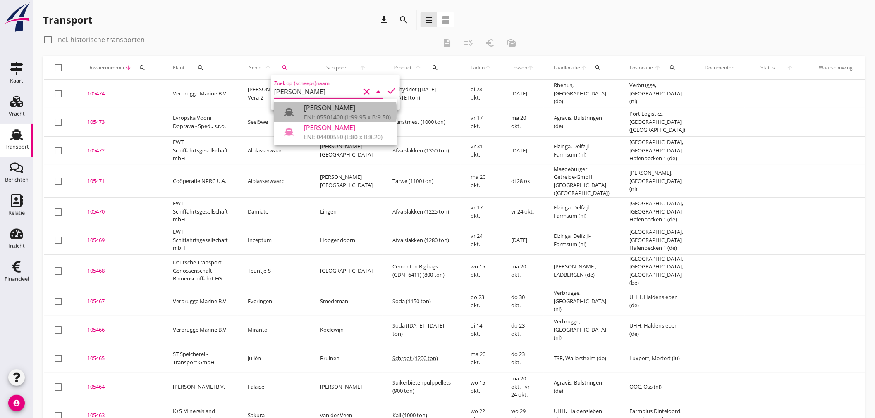
click at [327, 112] on div "[PERSON_NAME]" at bounding box center [347, 108] width 87 height 10
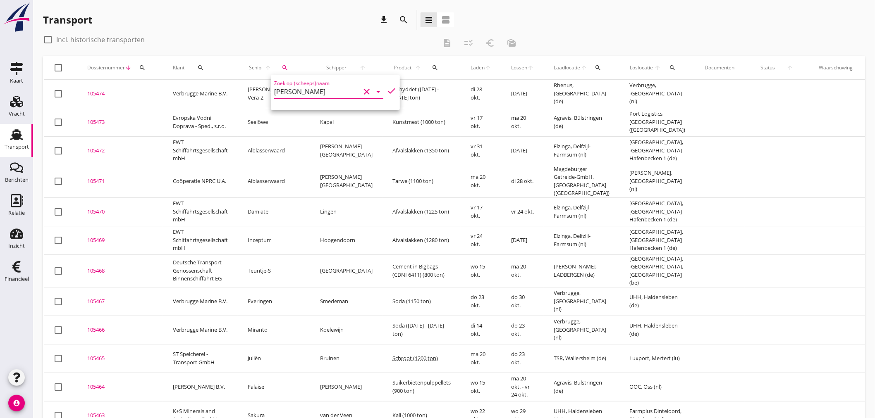
click at [389, 89] on icon "check" at bounding box center [392, 91] width 10 height 10
type input "[PERSON_NAME]"
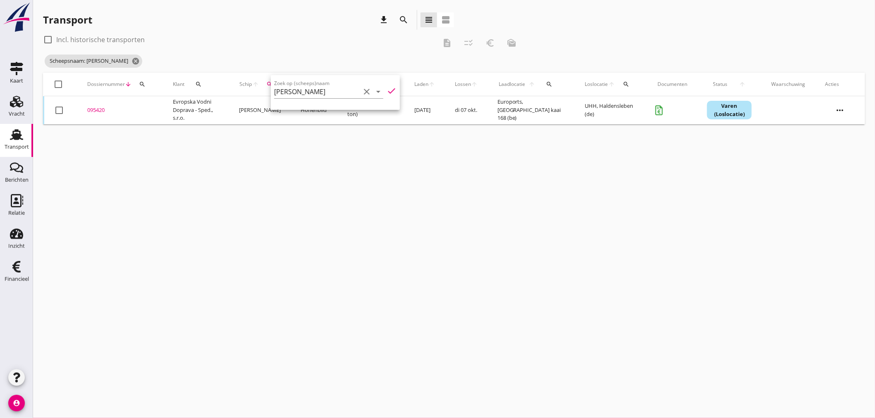
click at [98, 111] on div "095420" at bounding box center [120, 110] width 66 height 8
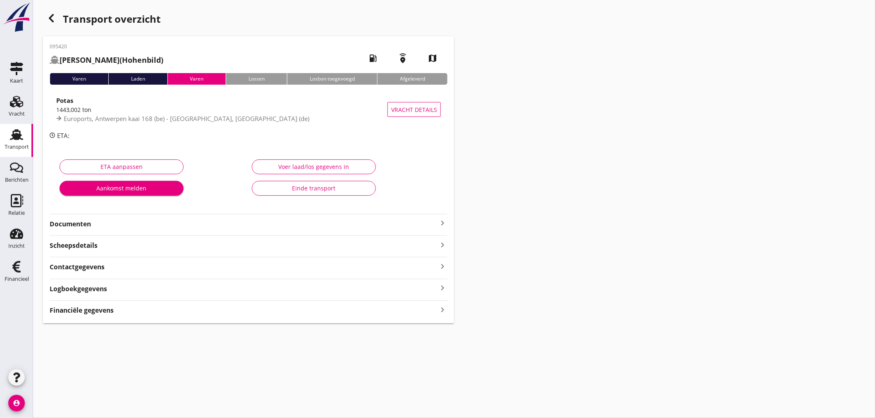
click at [95, 307] on strong "Financiële gegevens" at bounding box center [82, 311] width 64 height 10
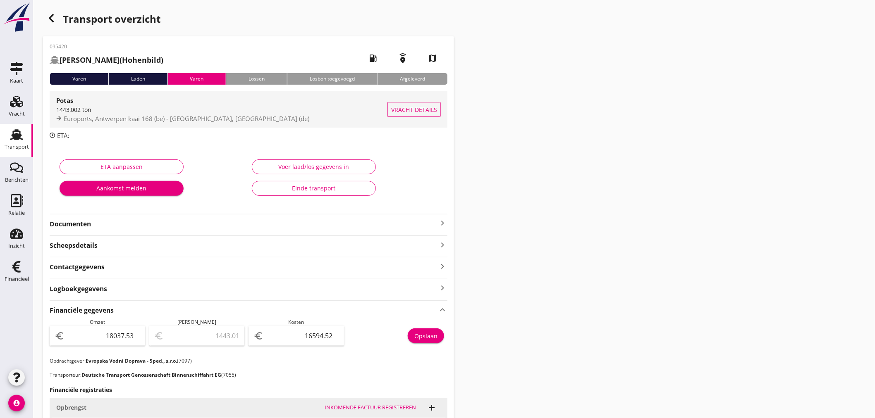
click at [93, 112] on div "1443,002 ton" at bounding box center [221, 109] width 331 height 9
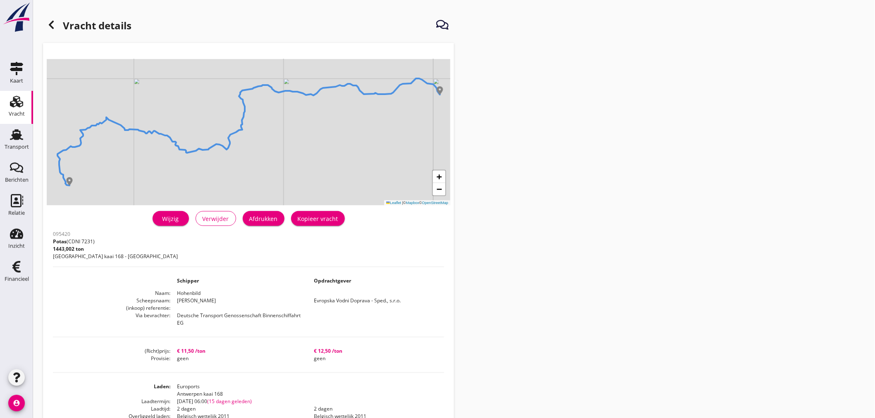
click at [50, 20] on icon at bounding box center [51, 25] width 10 height 10
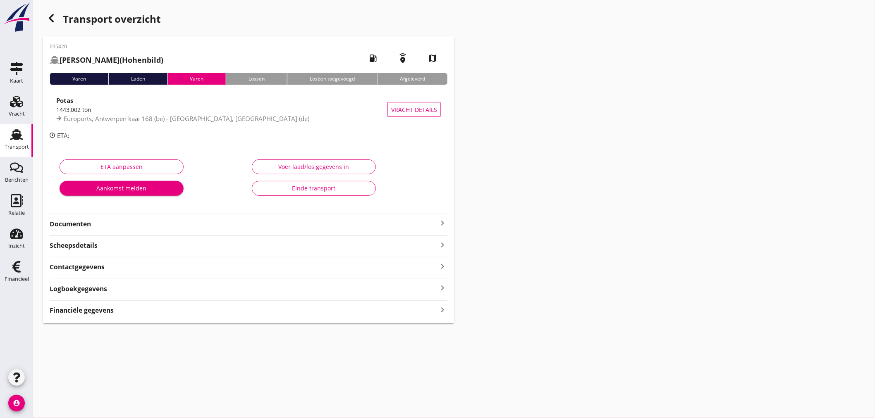
click at [443, 220] on icon "keyboard_arrow_right" at bounding box center [442, 223] width 10 height 10
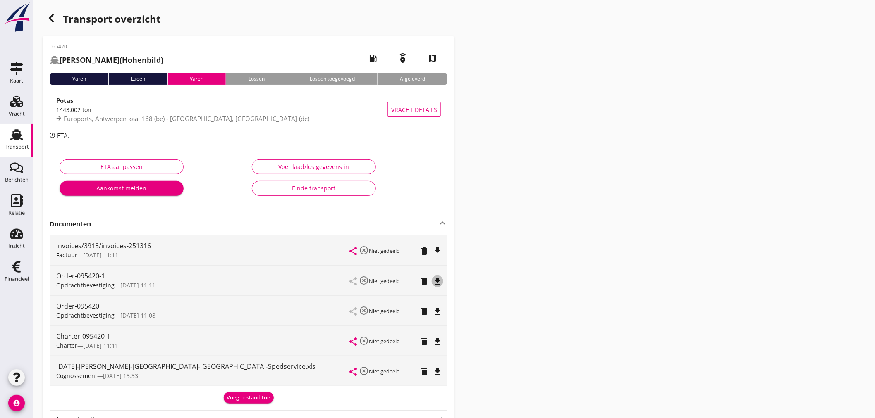
click at [440, 282] on icon "file_download" at bounding box center [437, 282] width 10 height 10
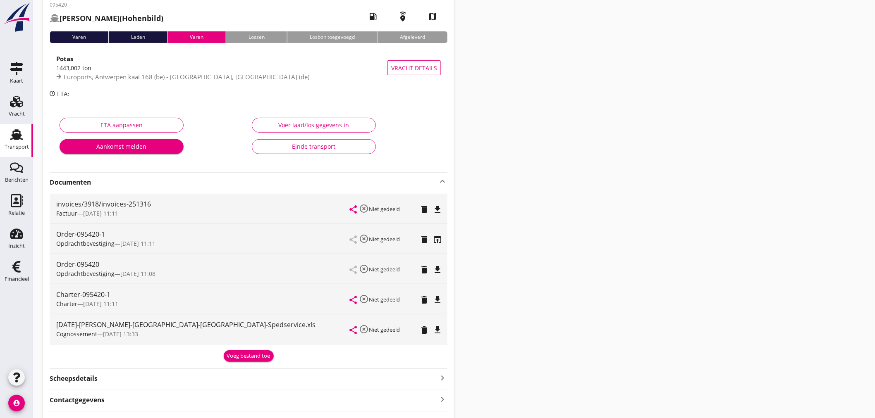
scroll to position [110, 0]
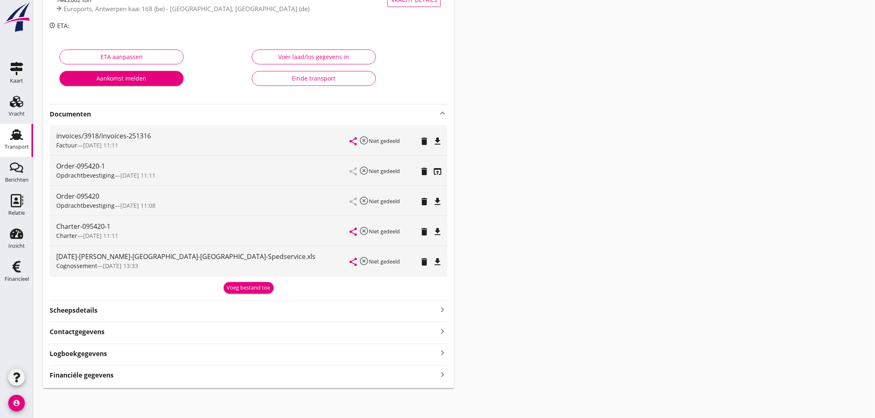
click at [433, 370] on div "Financiële gegevens keyboard_arrow_right" at bounding box center [249, 374] width 398 height 11
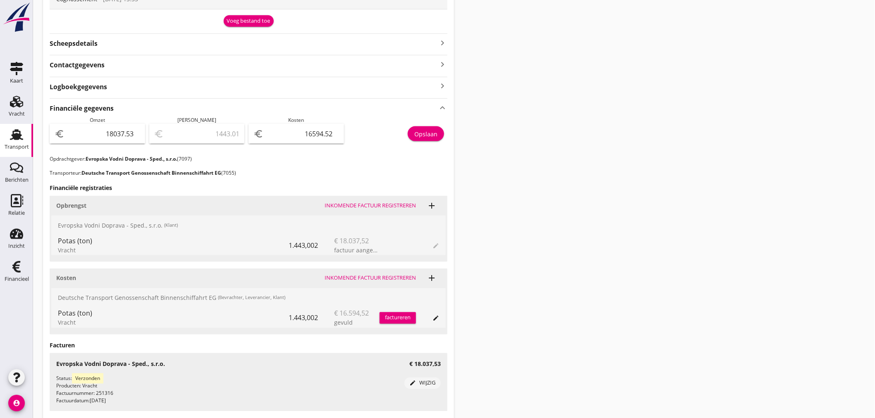
scroll to position [386, 0]
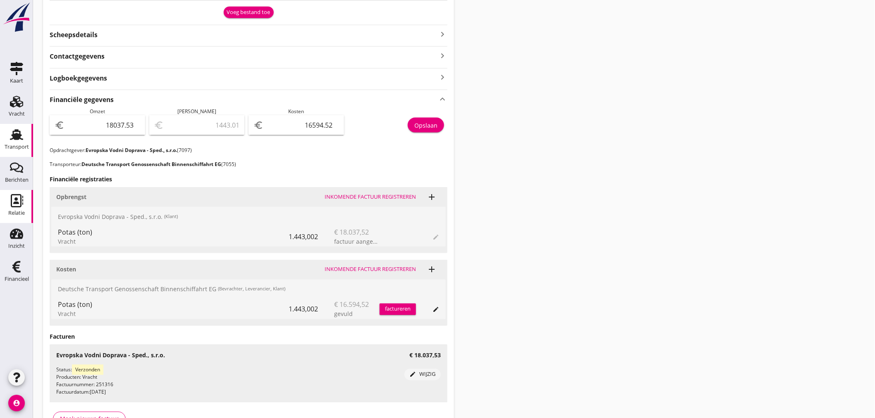
click at [17, 195] on use at bounding box center [17, 200] width 12 height 13
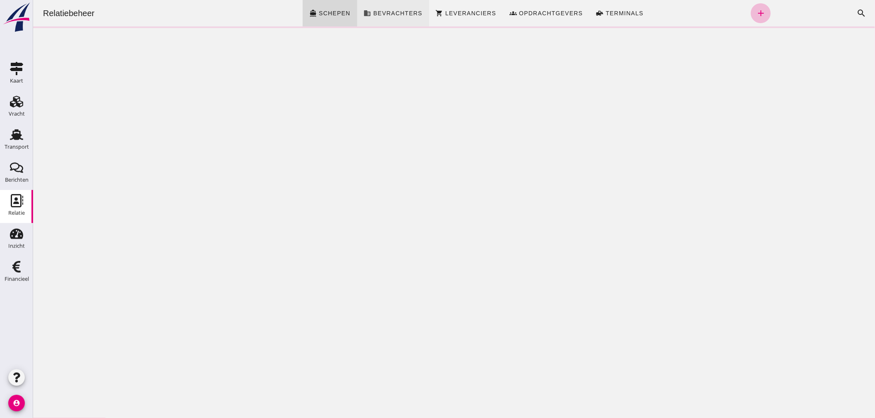
click at [381, 11] on span "Bevrachters" at bounding box center [397, 13] width 50 height 7
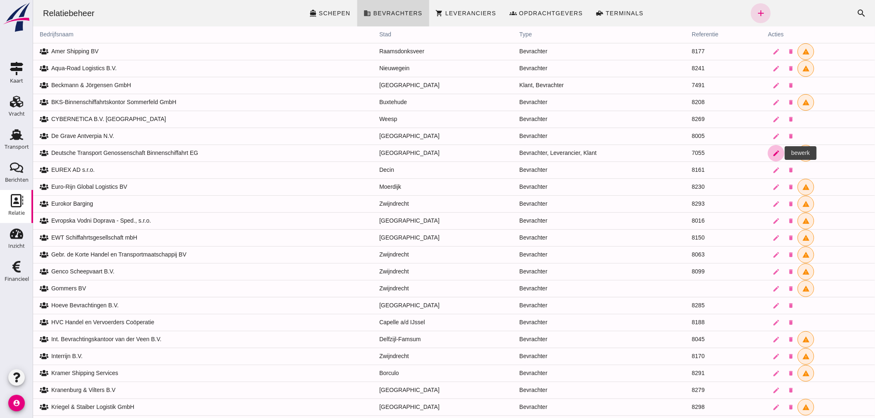
click at [772, 153] on icon "edit" at bounding box center [775, 153] width 7 height 7
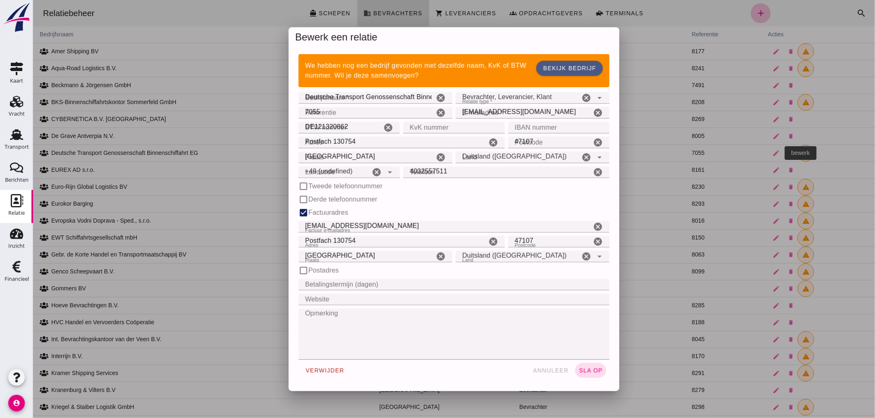
click at [327, 109] on input "7055" at bounding box center [366, 113] width 136 height 12
click at [329, 112] on input "7055" at bounding box center [366, 113] width 136 height 12
type input "7"
type input "+49 (DE)"
click at [540, 372] on span "annuleer" at bounding box center [550, 371] width 36 height 7
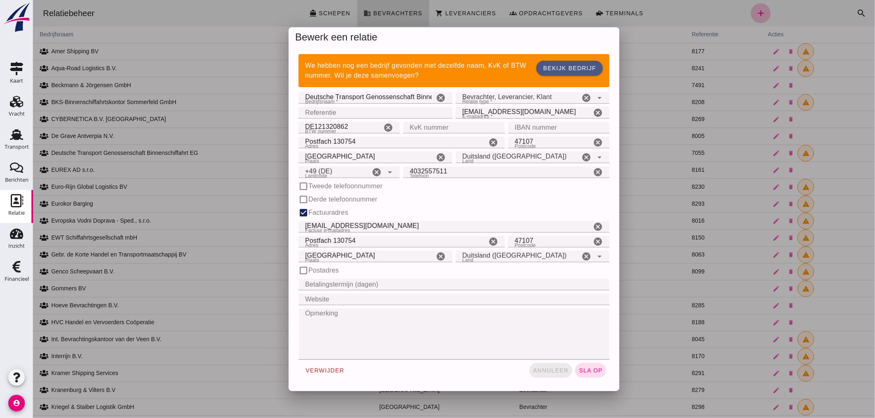
click at [540, 371] on div at bounding box center [454, 209] width 842 height 418
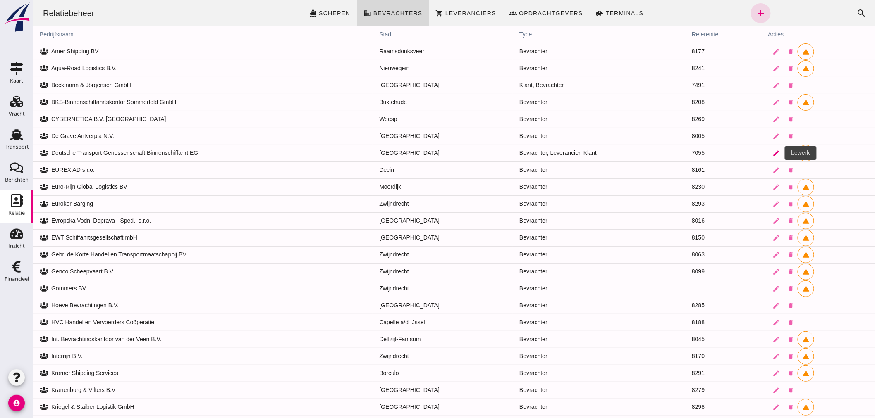
drag, startPoint x: 40, startPoint y: 144, endPoint x: 771, endPoint y: 152, distance: 730.6
click at [772, 152] on icon "edit" at bounding box center [775, 153] width 7 height 7
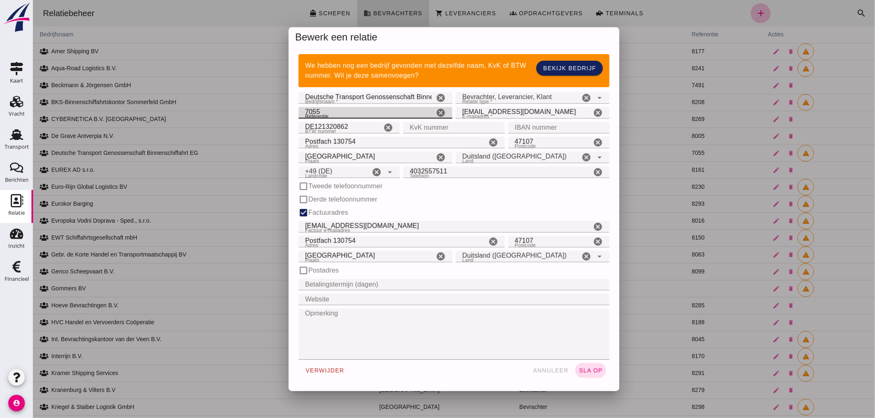
click at [329, 112] on input "7055" at bounding box center [366, 113] width 136 height 12
type input "7"
type input "8002"
click at [588, 370] on span "sla op" at bounding box center [590, 371] width 24 height 7
click at [554, 10] on div at bounding box center [454, 209] width 842 height 418
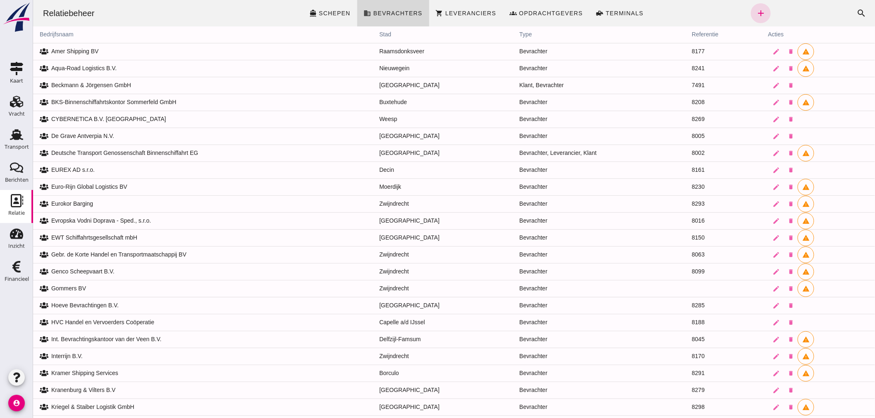
drag, startPoint x: 563, startPoint y: 10, endPoint x: 341, endPoint y: 329, distance: 388.9
click at [563, 10] on span "Opdrachtgevers" at bounding box center [550, 13] width 64 height 7
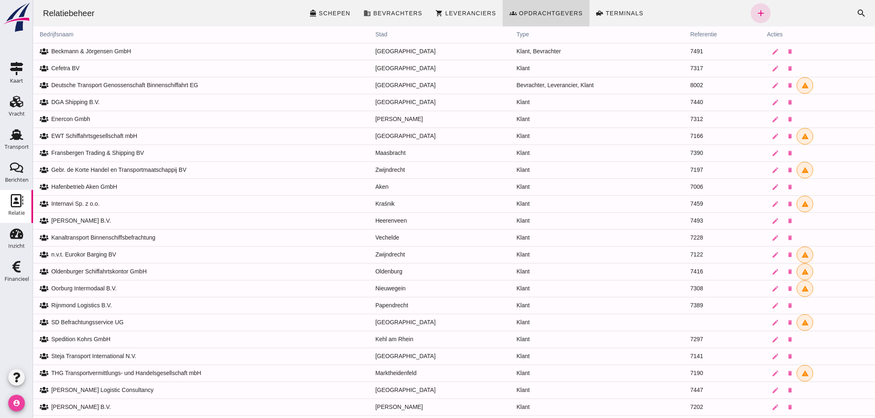
click at [14, 401] on icon "account_circle" at bounding box center [16, 403] width 17 height 17
click at [14, 378] on icon "button" at bounding box center [17, 378] width 10 height 10
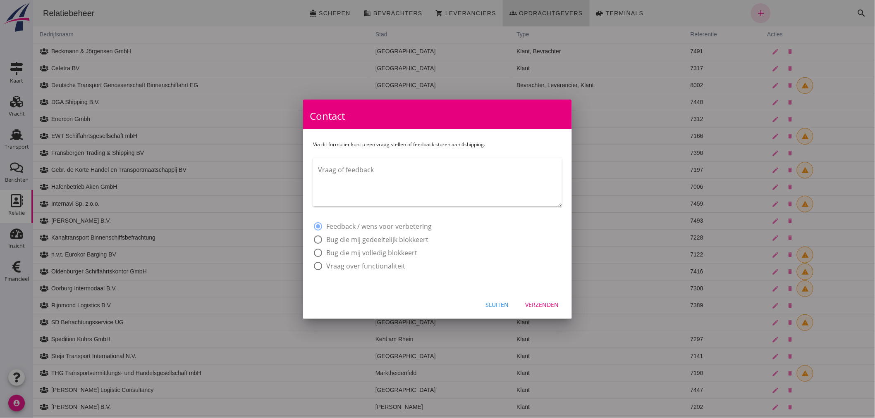
click at [333, 179] on textarea "Vraag of feedback" at bounding box center [440, 184] width 244 height 43
type textarea "h"
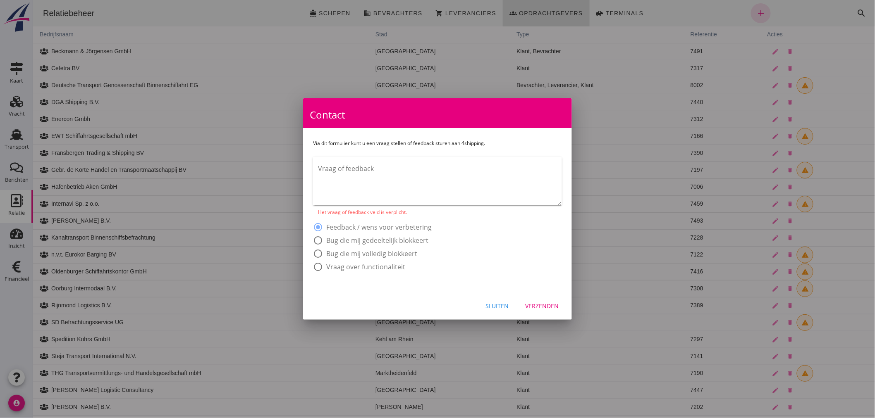
type textarea "J"
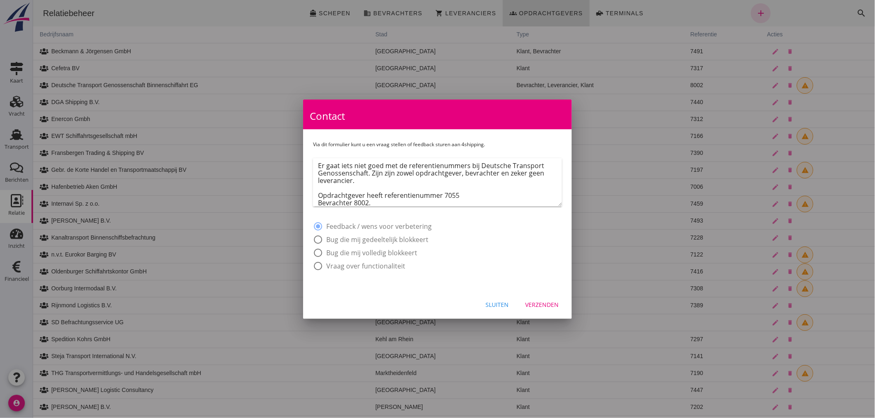
scroll to position [27, 0]
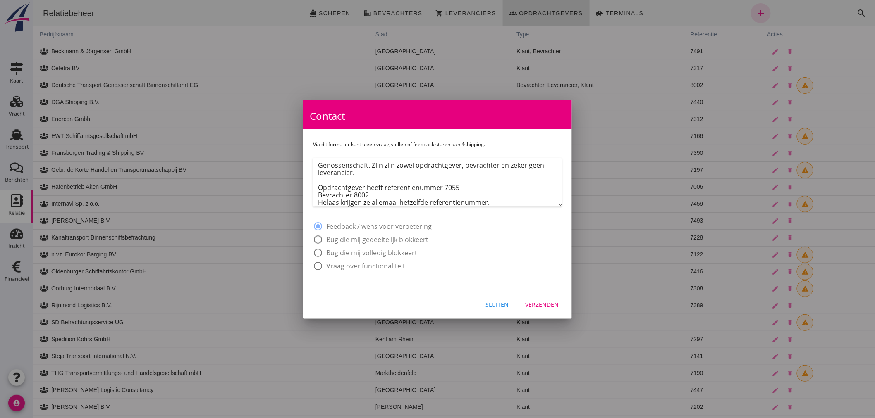
click at [464, 183] on textarea "Hoi Jan, Er gaat iets niet goed met de referentienummers bij Deutsche Transport…" at bounding box center [440, 184] width 244 height 43
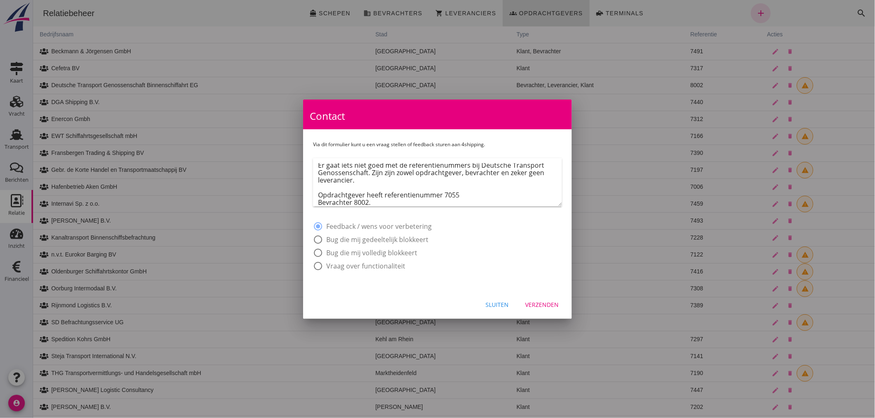
scroll to position [30, 0]
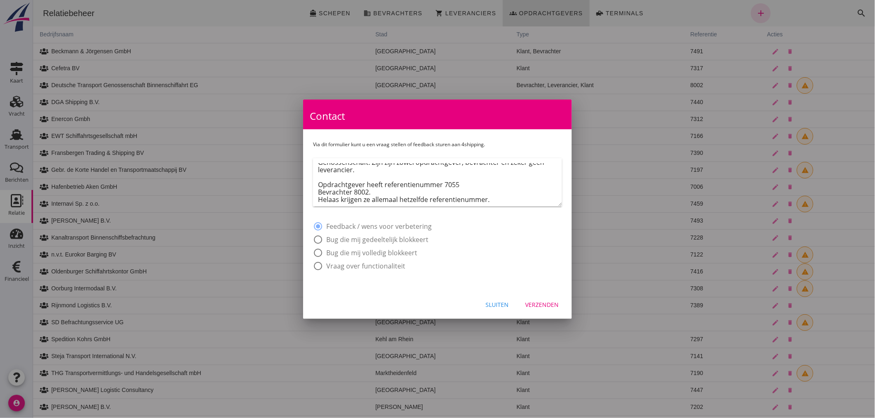
click at [464, 5] on div at bounding box center [437, 209] width 875 height 418
click at [491, 199] on textarea "Hoi Jan, Er gaat iets niet goed met de referentienummers bij Deutsche Transport…" at bounding box center [440, 184] width 244 height 43
click at [517, 193] on textarea "Hoi Jan, Er gaat iets niet goed met de referentienummers bij Deutsche Transport…" at bounding box center [440, 184] width 244 height 43
click at [317, 202] on div "Hoi Jan, Er gaat iets niet goed met de referentienummers bij Deutsche Transport…" at bounding box center [437, 182] width 249 height 48
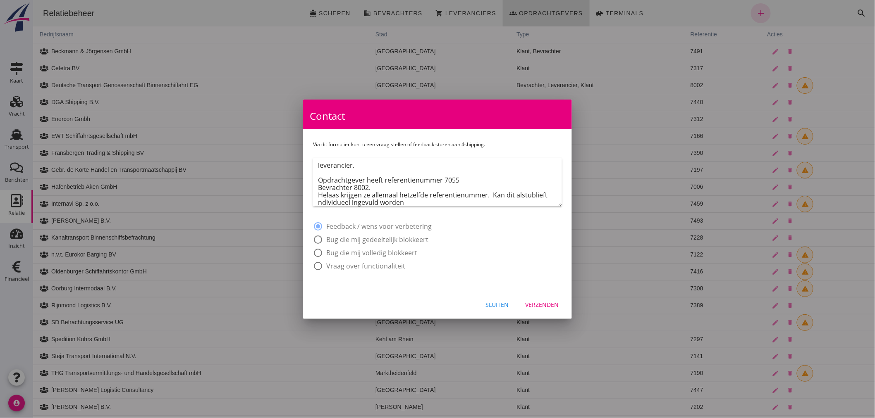
click at [317, 200] on div "Hoi Jan, Er gaat iets niet goed met de referentienummers bij Deutsche Transport…" at bounding box center [437, 182] width 249 height 48
click at [411, 203] on textarea "Hoi Jan, Er gaat iets niet goed met de referentienummers bij Deutsche Transport…" at bounding box center [440, 184] width 244 height 43
click at [358, 202] on textarea "Hoi Jan, Er gaat iets niet goed met de referentienummers bij Deutsche Transport…" at bounding box center [440, 184] width 244 height 43
type textarea "Hoi Jan, Er gaat iets niet goed met de referentienummers bij Deutsche Transport…"
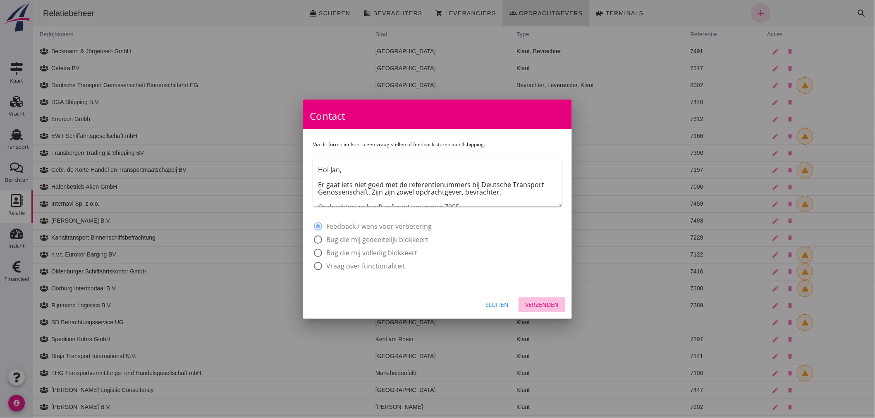
click at [546, 305] on div "Verzenden" at bounding box center [541, 305] width 33 height 9
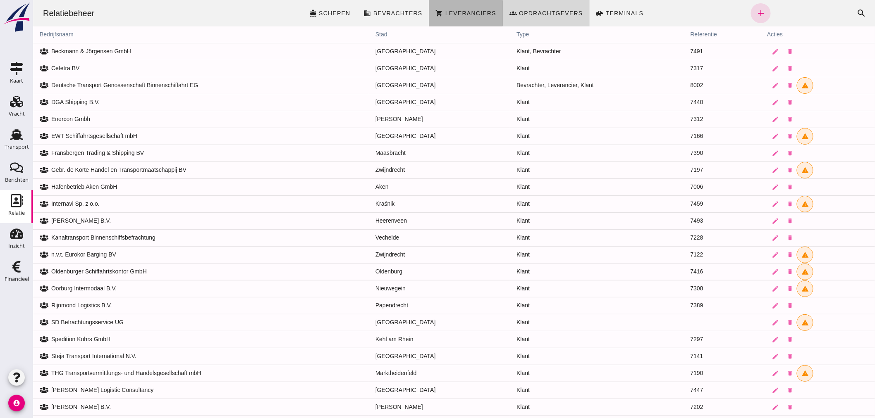
click at [464, 15] on span "Leveranciers" at bounding box center [469, 13] width 51 height 7
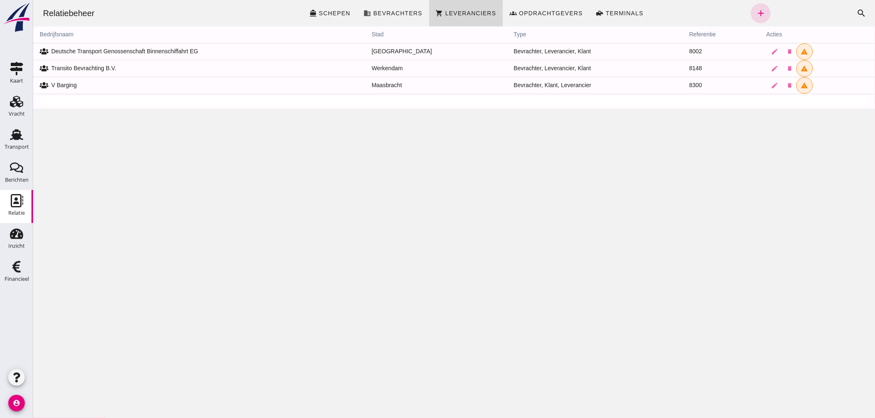
click at [238, 357] on div "Relatiebeheer directions_boat Schepen business Bevrachters shopping_cart Levera…" at bounding box center [454, 209] width 842 height 418
click at [381, 11] on span "Bevrachters" at bounding box center [397, 13] width 50 height 7
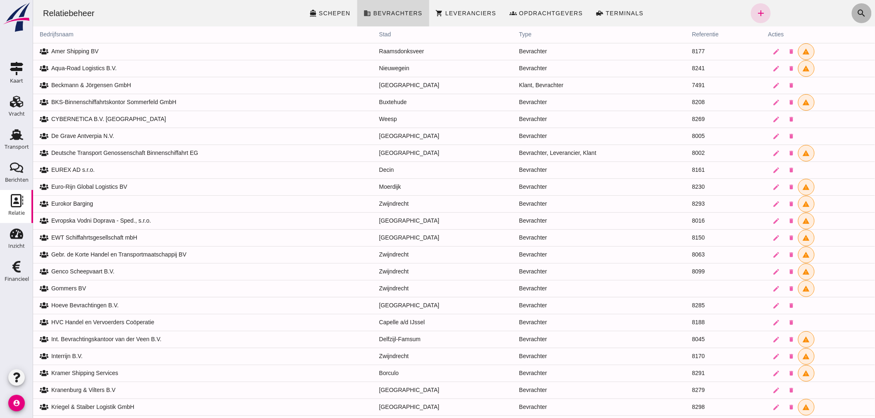
click at [857, 13] on icon "search" at bounding box center [861, 13] width 10 height 10
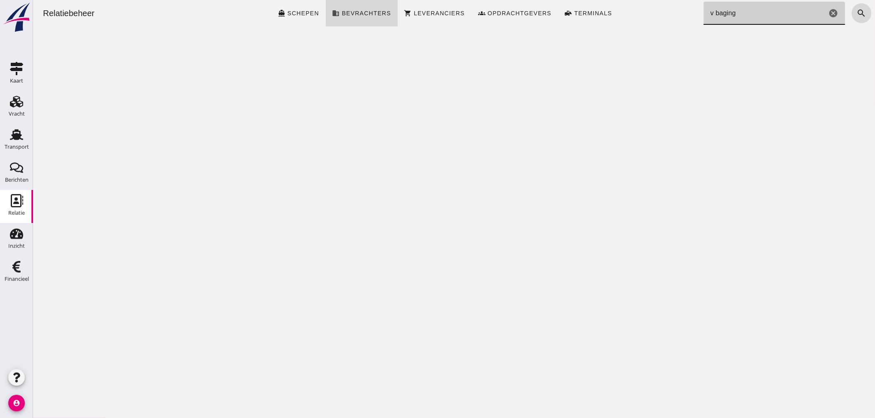
click at [639, 70] on div "Relatiebeheer directions_boat Schepen business Bevrachters shopping_cart Levera…" at bounding box center [454, 209] width 842 height 418
click at [754, 21] on input "v baging" at bounding box center [764, 13] width 123 height 23
type input "v"
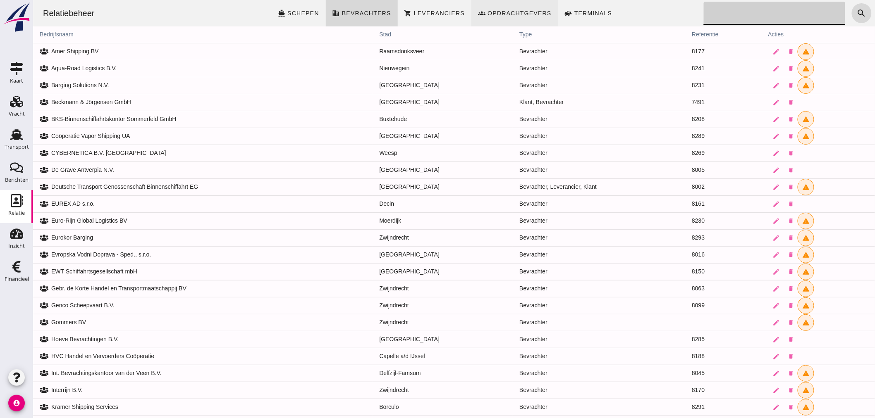
click at [511, 13] on span "Opdrachtgevers" at bounding box center [519, 13] width 64 height 7
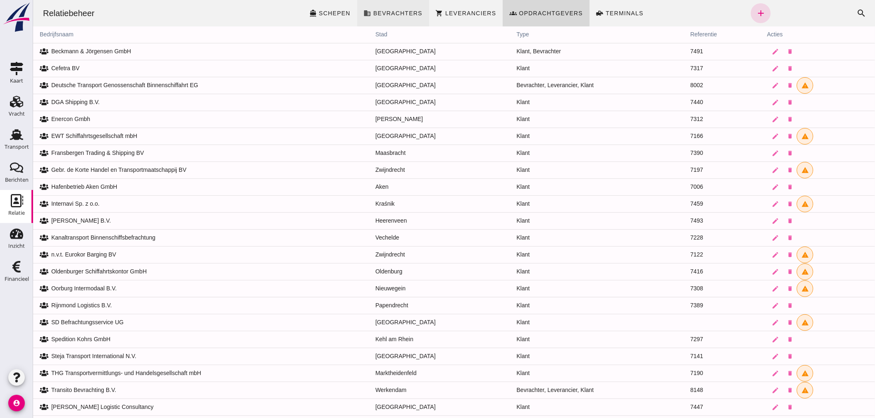
click at [408, 10] on span "Bevrachters" at bounding box center [397, 13] width 50 height 7
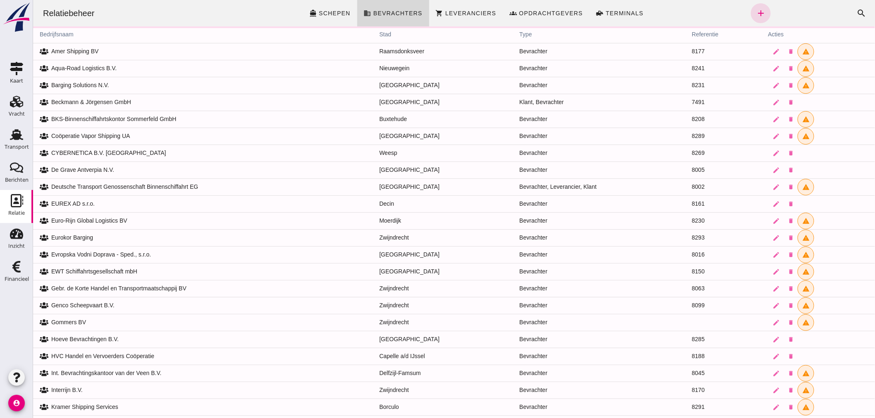
drag, startPoint x: 561, startPoint y: 15, endPoint x: 250, endPoint y: 389, distance: 486.5
click at [560, 15] on span "Opdrachtgevers" at bounding box center [550, 13] width 64 height 7
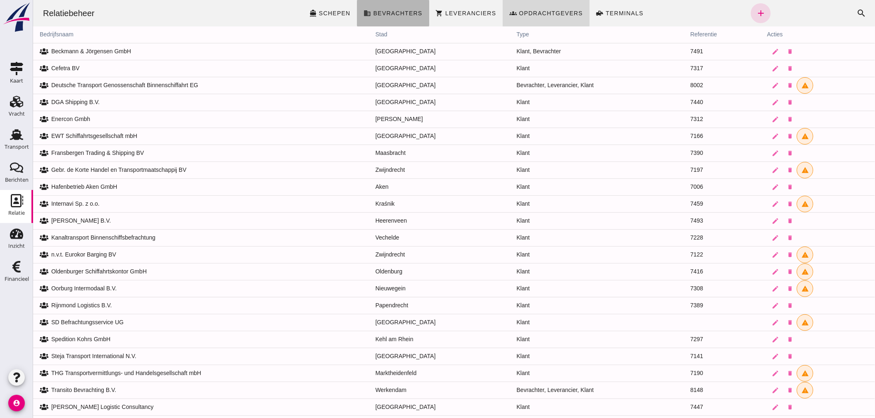
click at [401, 13] on span "Bevrachters" at bounding box center [397, 13] width 50 height 7
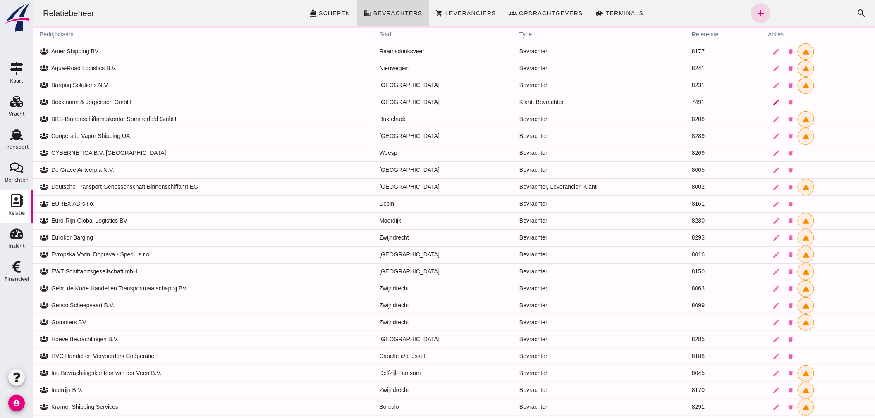
click at [772, 103] on icon "edit" at bounding box center [775, 102] width 7 height 7
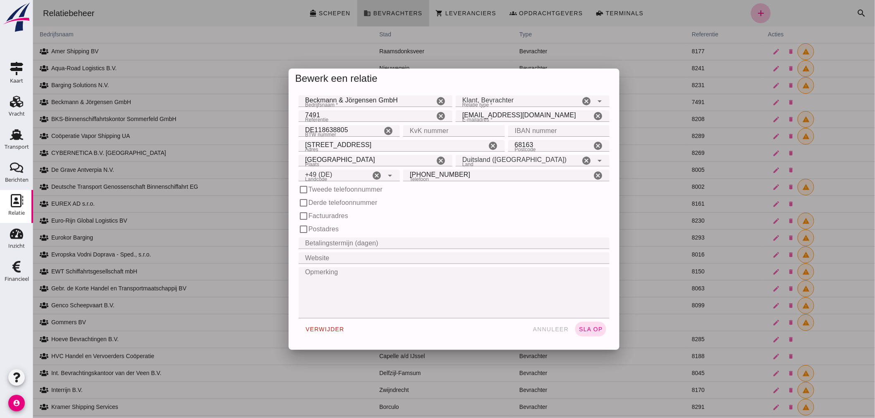
click at [338, 109] on div "Referentie Referentie 7491 cancel" at bounding box center [374, 116] width 157 height 15
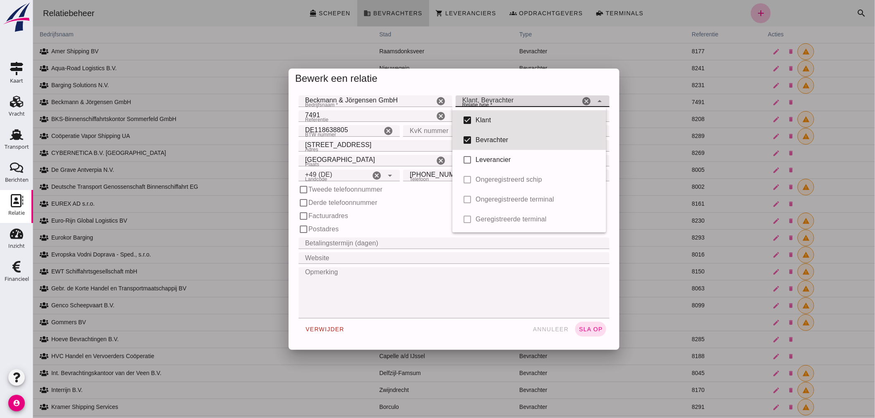
click at [594, 100] on icon "arrow_drop_down" at bounding box center [599, 101] width 10 height 10
click at [468, 137] on input "checkbox" at bounding box center [466, 140] width 17 height 17
checkbox input "false"
type input "client"
click at [594, 331] on span "sla op" at bounding box center [590, 329] width 24 height 7
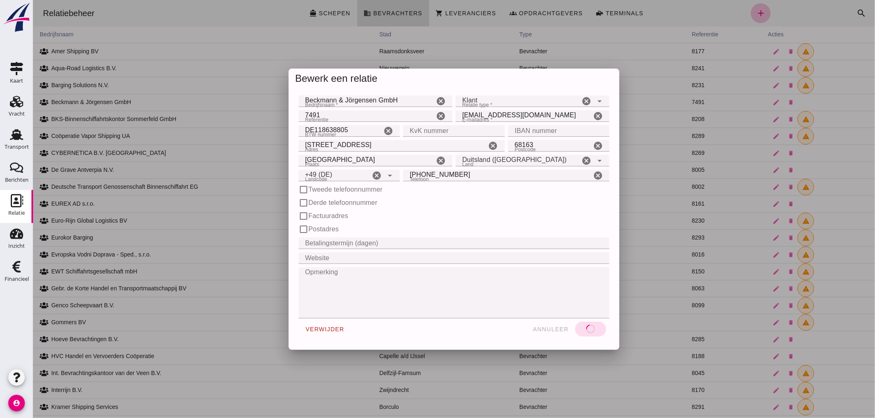
click at [541, 10] on div at bounding box center [454, 209] width 842 height 418
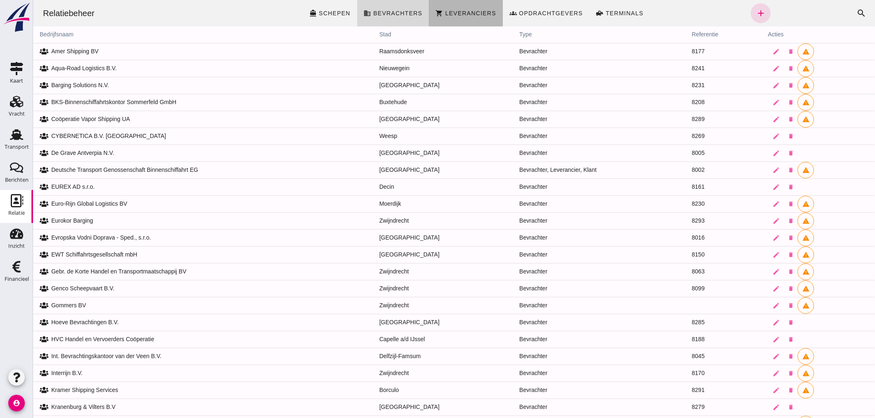
click at [481, 9] on link "shopping_cart Leveranciers" at bounding box center [466, 13] width 74 height 26
click at [477, 11] on span "Leveranciers" at bounding box center [469, 13] width 51 height 7
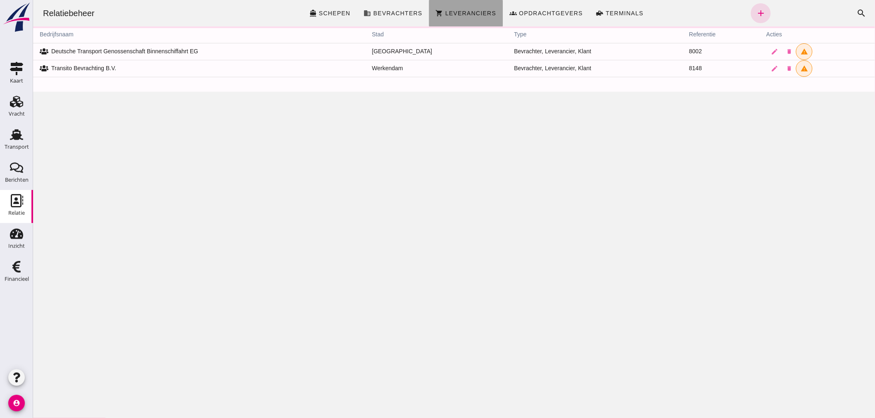
click at [477, 11] on span "Leveranciers" at bounding box center [469, 13] width 51 height 7
click at [766, 47] on link "edit" at bounding box center [774, 51] width 17 height 17
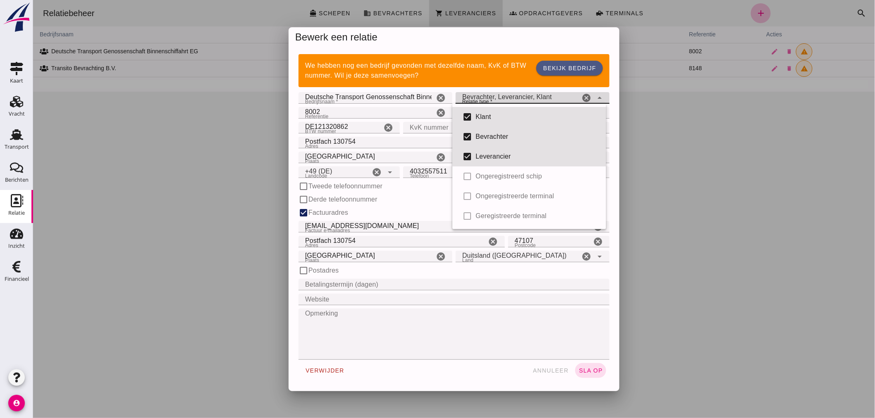
click at [597, 96] on icon "arrow_drop_down" at bounding box center [599, 98] width 10 height 10
click at [471, 153] on input "checkbox" at bounding box center [466, 156] width 17 height 17
checkbox input "false"
type input "broker, client"
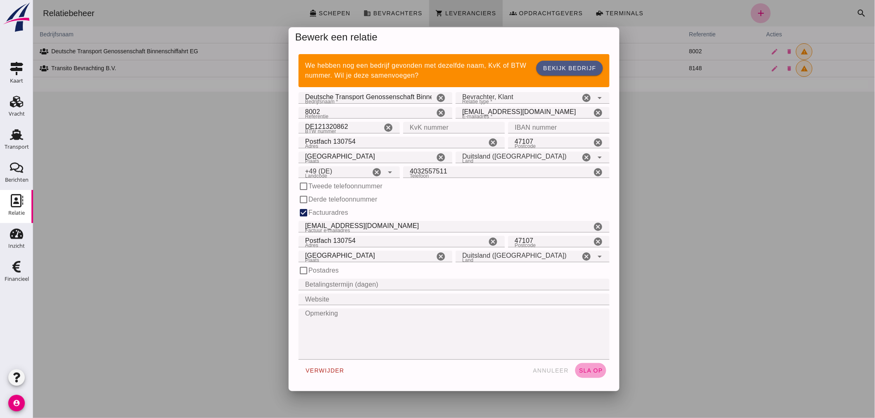
click at [584, 372] on span "sla op" at bounding box center [590, 371] width 24 height 7
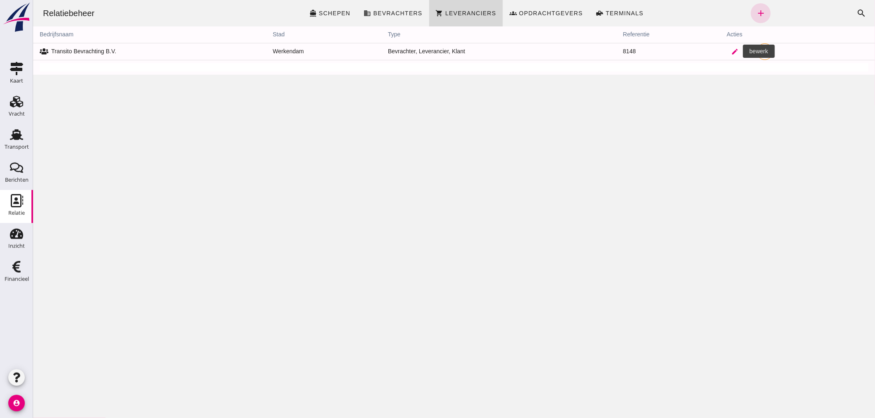
click at [732, 51] on icon "edit" at bounding box center [734, 51] width 7 height 7
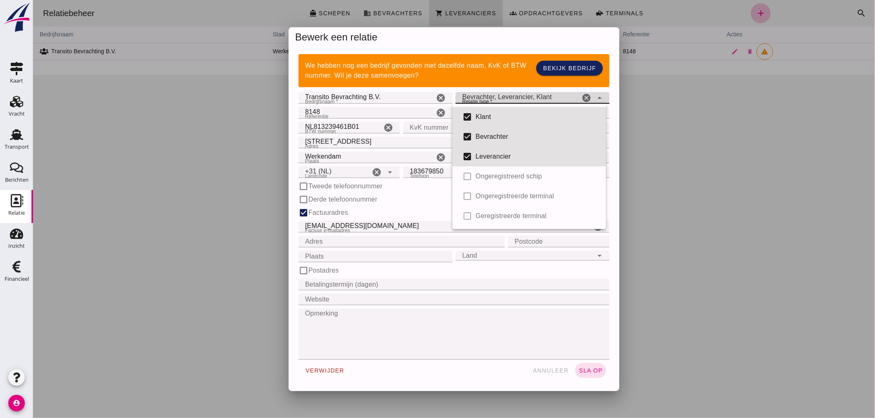
drag, startPoint x: 593, startPoint y: 96, endPoint x: 580, endPoint y: 107, distance: 17.0
click at [594, 96] on icon "arrow_drop_down" at bounding box center [599, 98] width 10 height 10
drag, startPoint x: 470, startPoint y: 148, endPoint x: 480, endPoint y: 157, distance: 13.8
click at [474, 150] on input "checkbox" at bounding box center [466, 156] width 17 height 17
checkbox input "false"
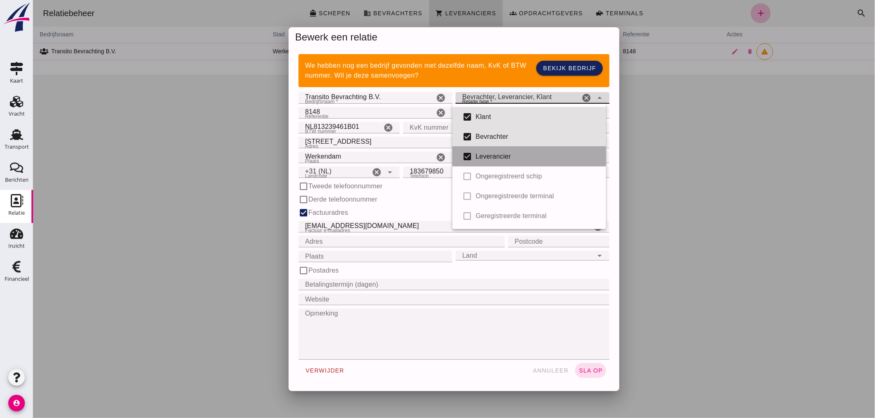
type input "broker, client"
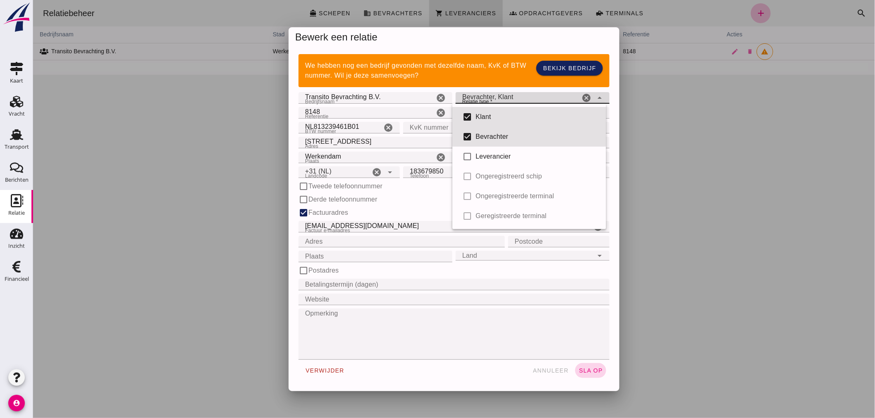
click at [580, 372] on span "sla op" at bounding box center [590, 371] width 24 height 7
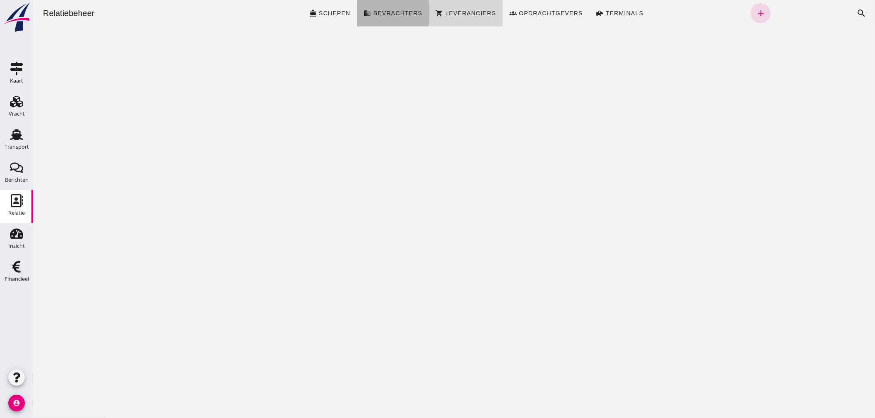
click at [389, 13] on span "Bevrachters" at bounding box center [397, 13] width 50 height 7
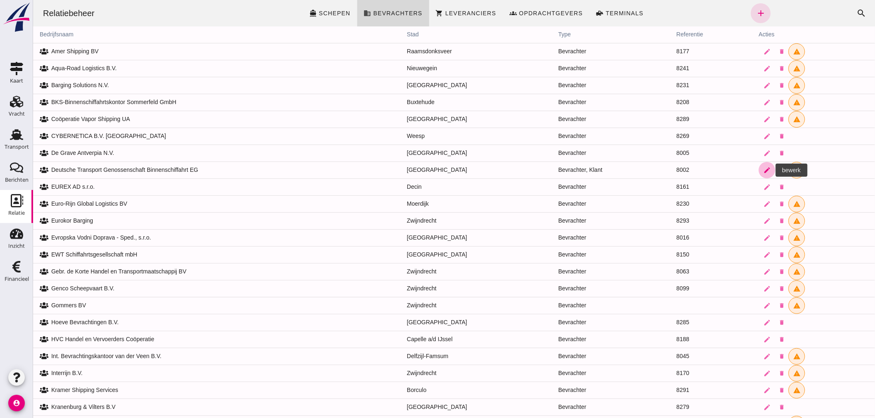
click at [763, 172] on icon "edit" at bounding box center [766, 170] width 7 height 7
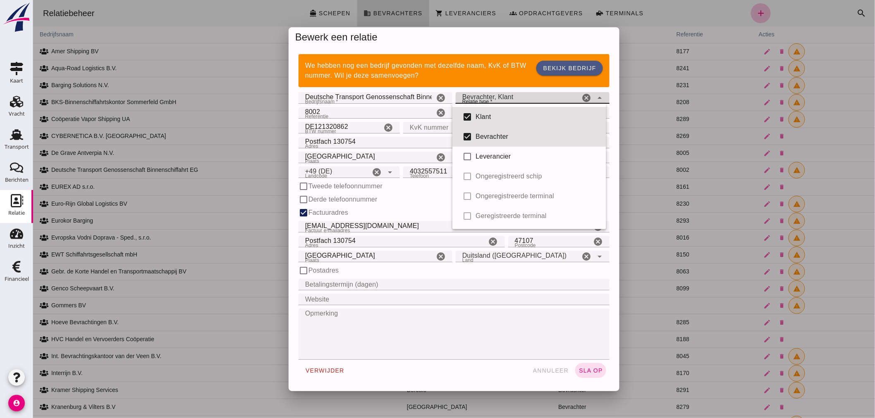
drag, startPoint x: 597, startPoint y: 97, endPoint x: 590, endPoint y: 105, distance: 10.5
click at [597, 97] on icon "arrow_drop_down" at bounding box center [599, 98] width 10 height 10
click at [468, 116] on input "checkbox" at bounding box center [466, 117] width 17 height 17
checkbox input "false"
type input "broker"
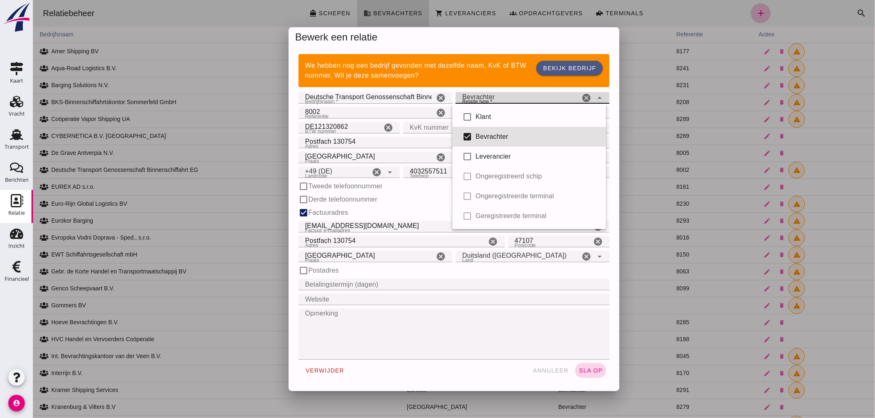
click at [586, 368] on span "sla op" at bounding box center [590, 371] width 24 height 7
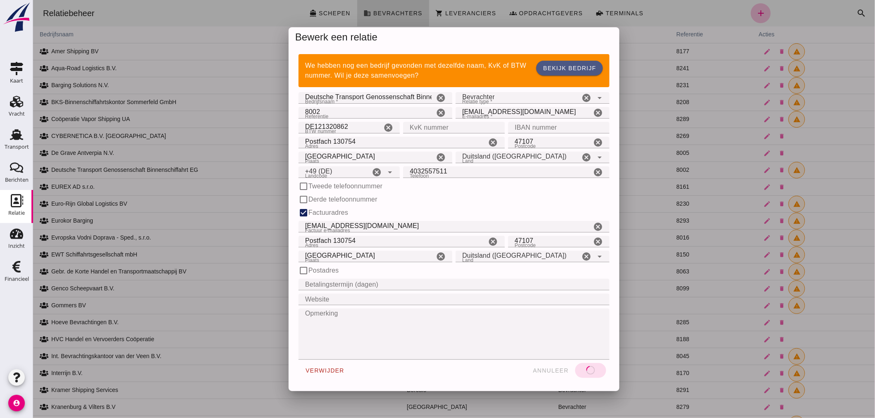
click at [566, 14] on div at bounding box center [454, 209] width 842 height 418
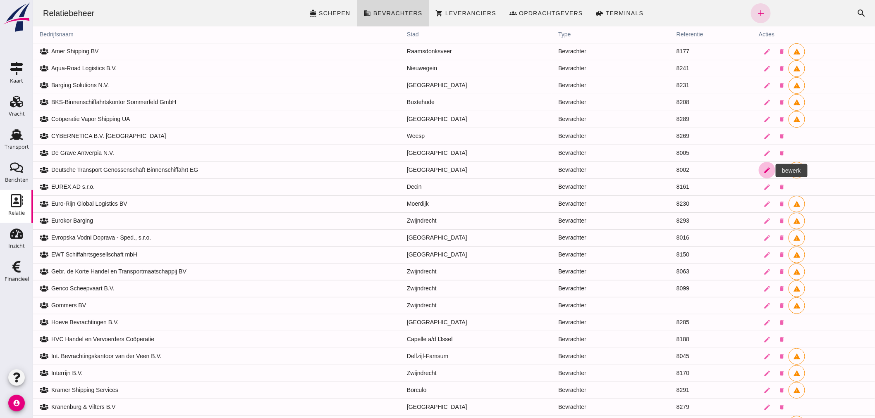
click at [764, 169] on icon "edit" at bounding box center [766, 170] width 7 height 7
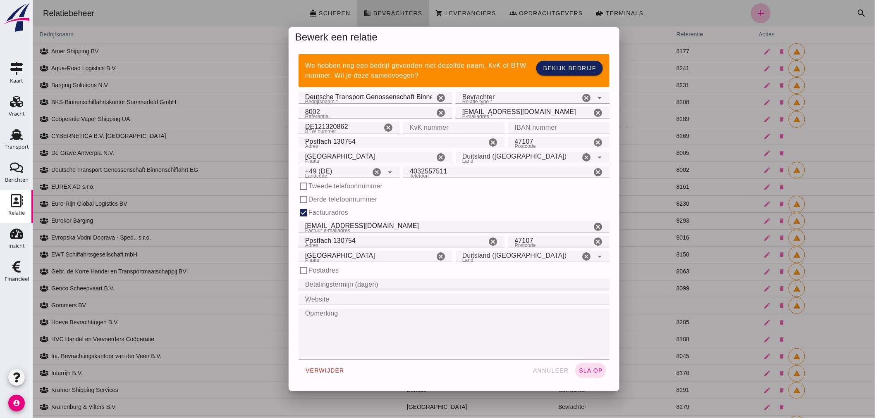
click at [581, 96] on icon "cancel" at bounding box center [586, 98] width 10 height 10
click at [369, 110] on input "8002" at bounding box center [366, 113] width 136 height 12
type input "8"
type input "7055"
click at [583, 370] on span "sla op" at bounding box center [590, 371] width 24 height 7
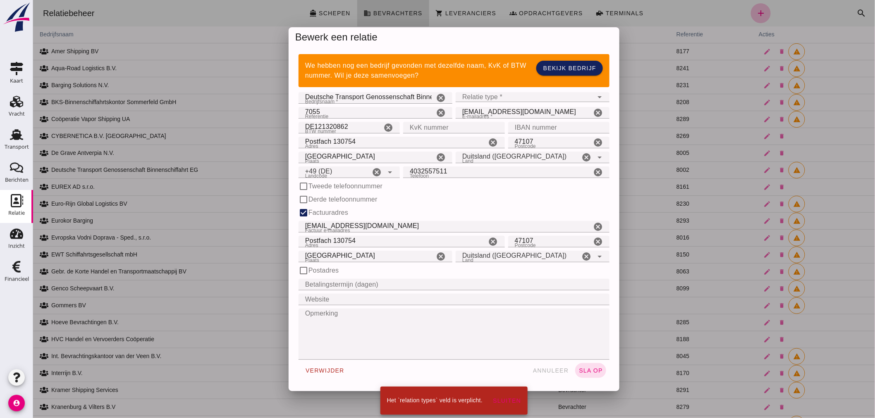
click at [594, 96] on icon "arrow_drop_down" at bounding box center [599, 97] width 10 height 10
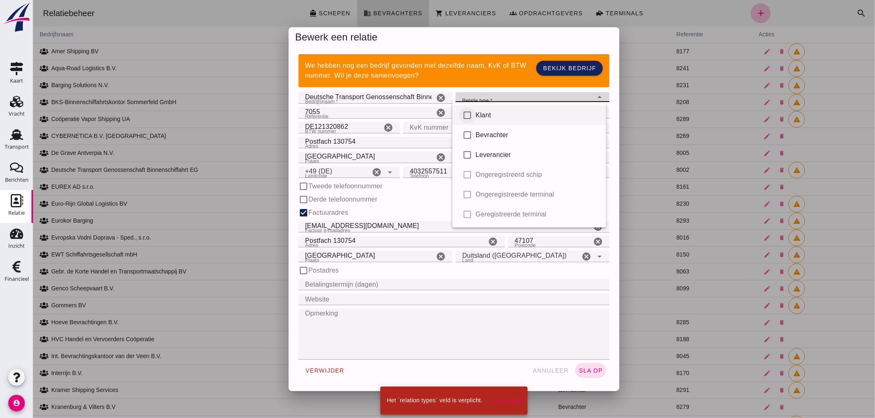
click at [469, 115] on input "checkbox" at bounding box center [466, 115] width 17 height 17
checkbox input "true"
type input "client"
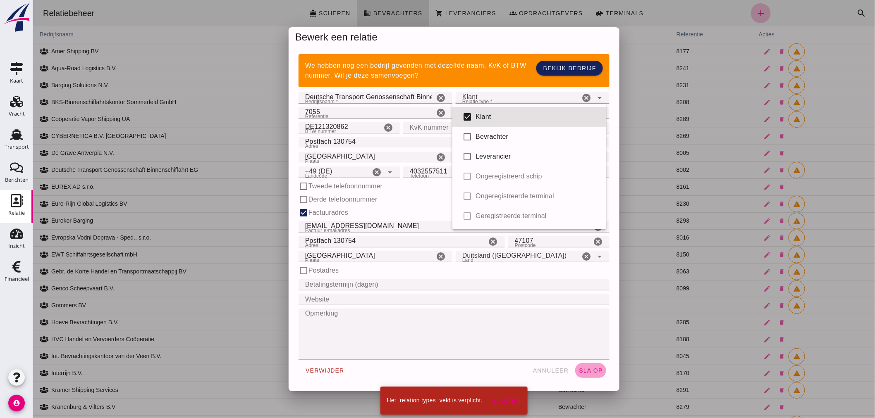
click at [584, 371] on span "sla op" at bounding box center [590, 371] width 24 height 7
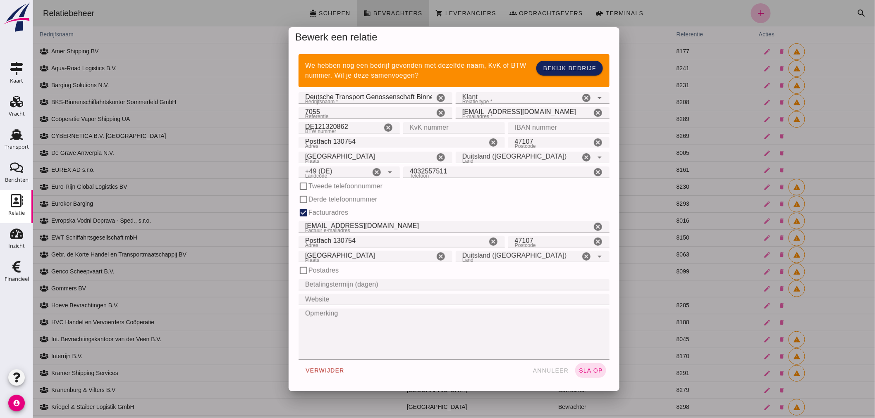
click at [549, 372] on div at bounding box center [454, 209] width 842 height 418
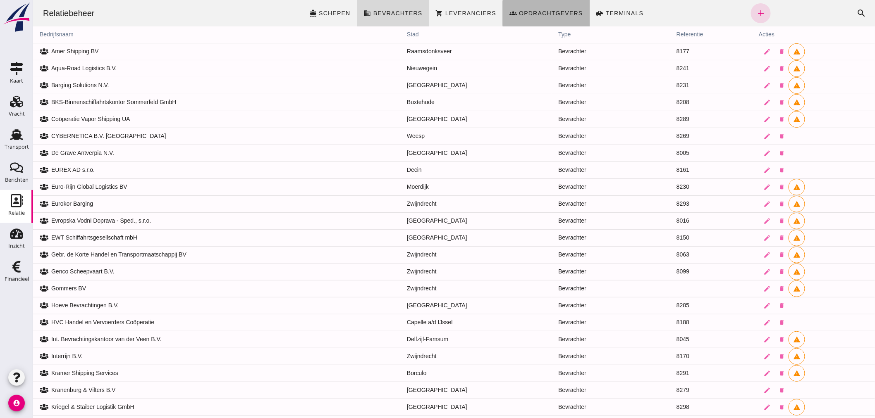
click at [532, 11] on span "Opdrachtgevers" at bounding box center [550, 13] width 64 height 7
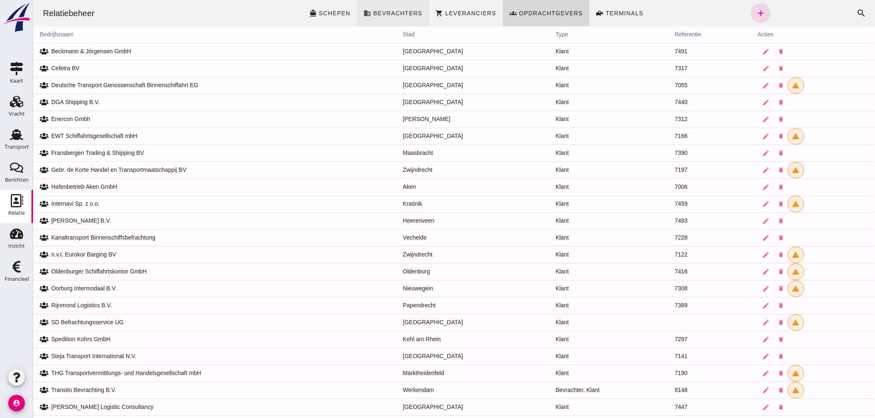
click at [387, 10] on span "business Bevrachters" at bounding box center [392, 13] width 59 height 7
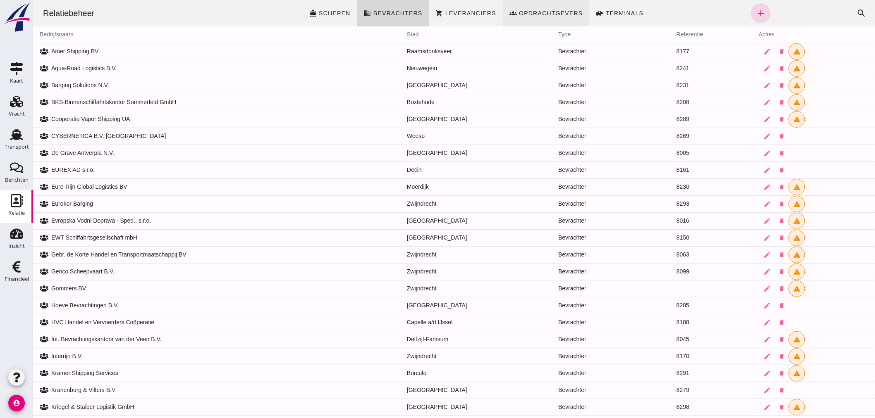
click at [551, 13] on span "Opdrachtgevers" at bounding box center [550, 13] width 64 height 7
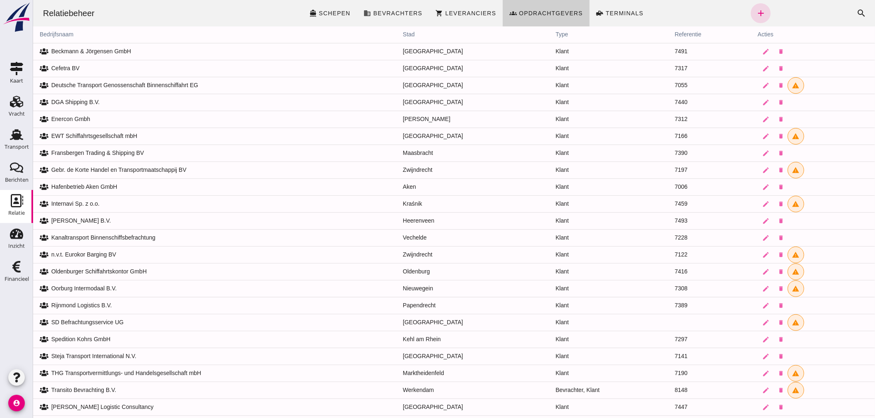
click at [546, 12] on span "Opdrachtgevers" at bounding box center [550, 13] width 64 height 7
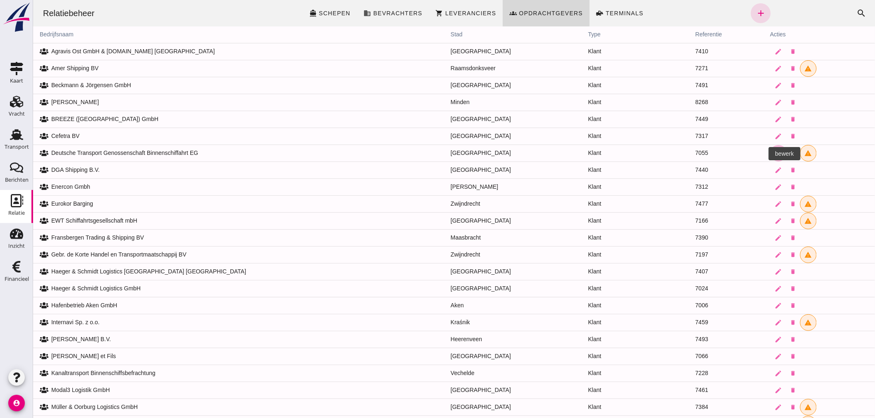
click at [774, 151] on icon "edit" at bounding box center [777, 153] width 7 height 7
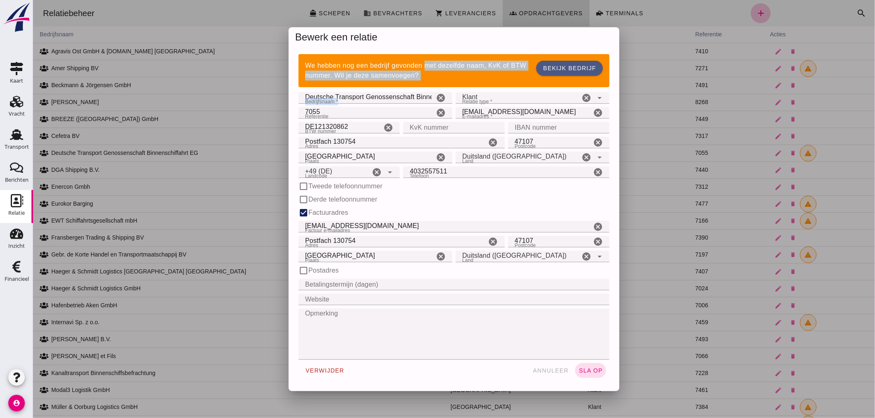
click at [420, 102] on div "We hebben nog een bedrijf gevonden met dezelfde naam, KvK of BTW nummer. Wil je…" at bounding box center [453, 220] width 331 height 344
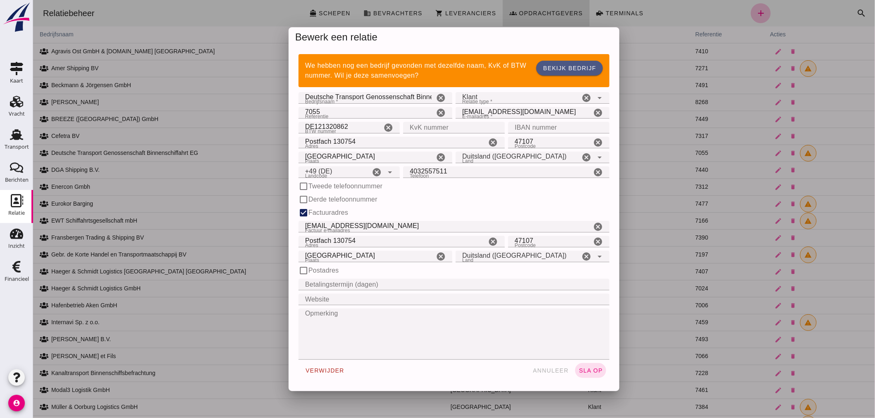
click at [341, 109] on input "7055" at bounding box center [366, 113] width 136 height 12
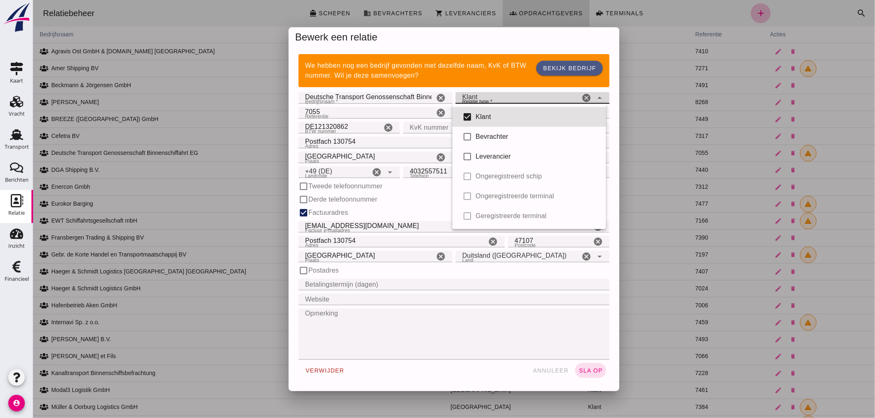
click at [599, 95] on icon "arrow_drop_down" at bounding box center [599, 98] width 10 height 10
click at [466, 137] on input "checkbox" at bounding box center [466, 137] width 17 height 17
checkbox input "true"
type input "client, broker"
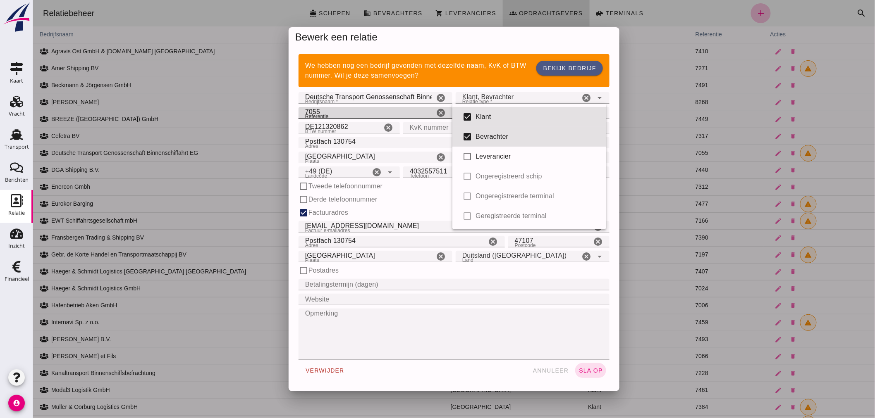
click at [323, 111] on input "7055" at bounding box center [366, 113] width 136 height 12
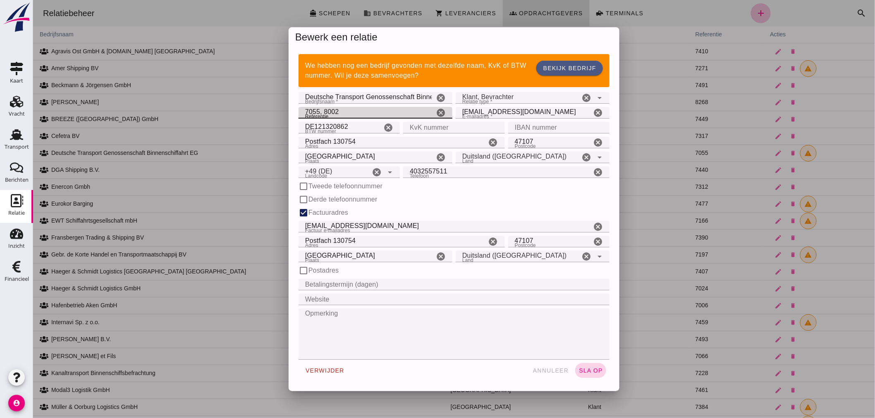
type input "7055, 8002"
click at [589, 368] on span "sla op" at bounding box center [590, 371] width 24 height 7
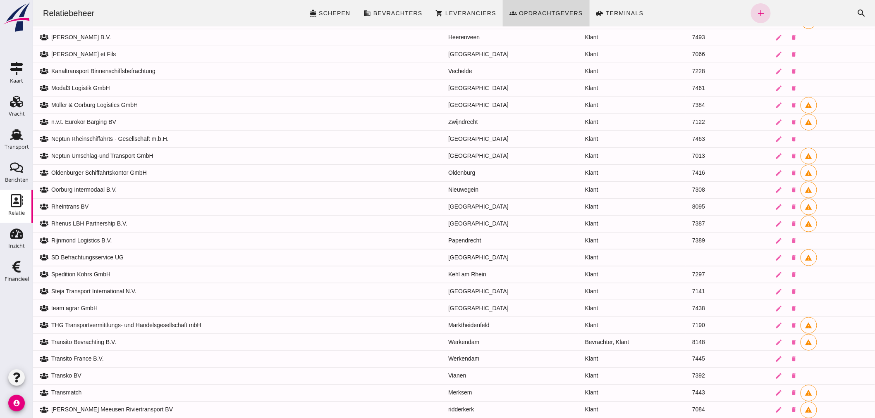
scroll to position [353, 0]
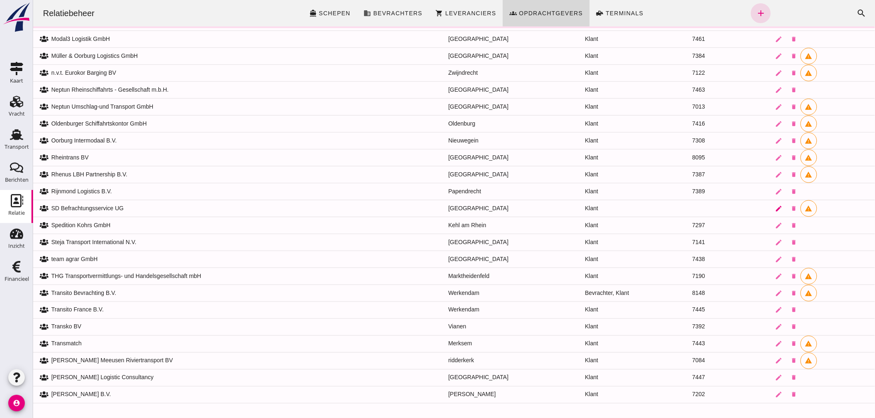
click at [775, 207] on icon "edit" at bounding box center [778, 208] width 7 height 7
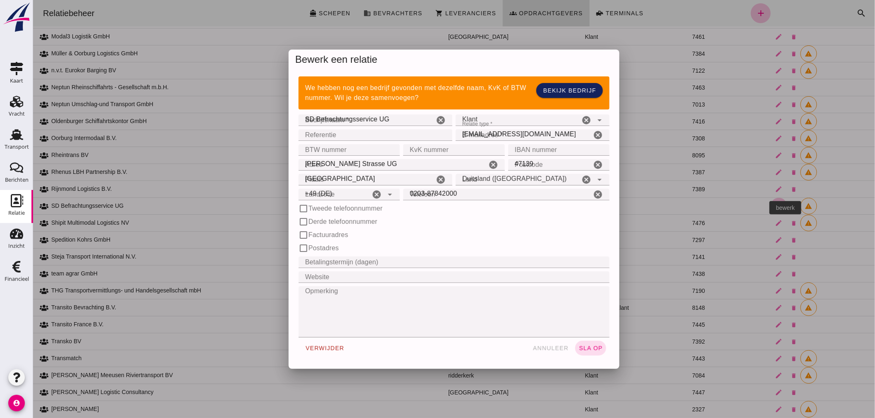
scroll to position [0, 0]
click at [558, 345] on span "annuleer" at bounding box center [550, 348] width 36 height 7
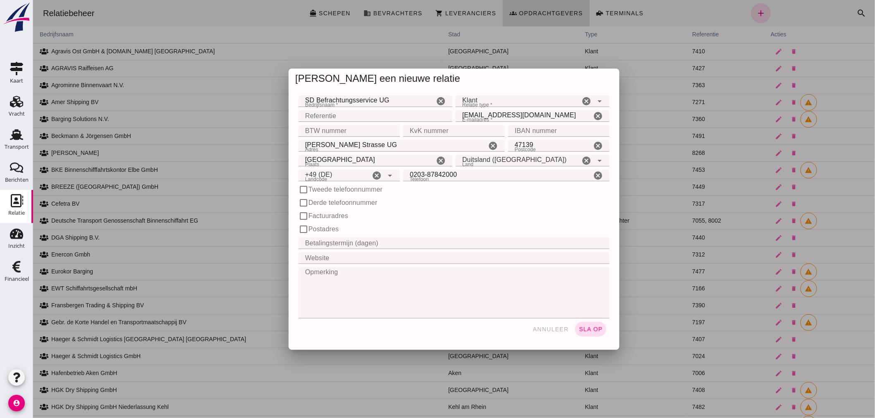
scroll to position [472, 0]
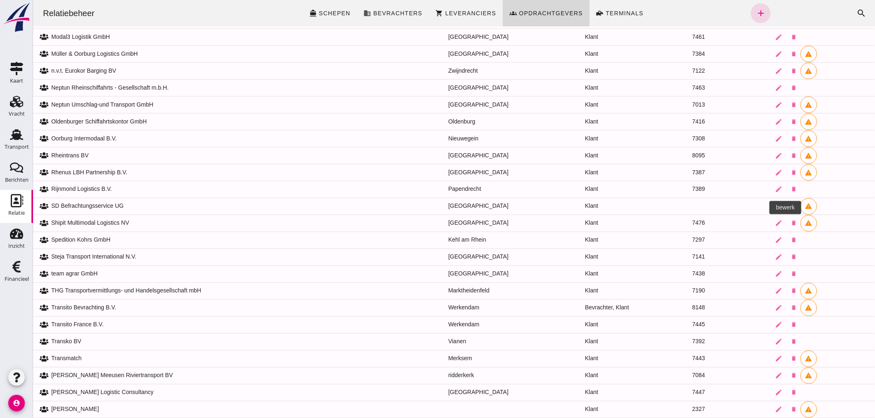
click at [775, 209] on icon "edit" at bounding box center [778, 206] width 7 height 7
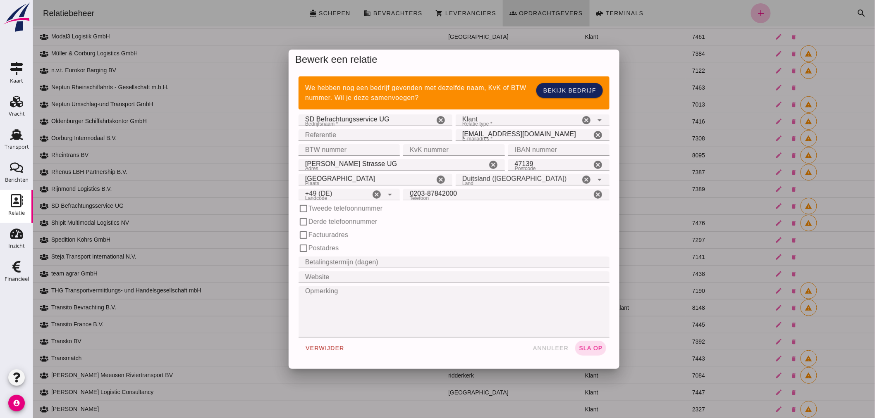
click at [353, 136] on input "Referentie" at bounding box center [372, 135] width 149 height 12
type input "7469"
click at [353, 149] on input "BTW nummer" at bounding box center [346, 150] width 96 height 12
type input "v"
paste input "DE332845620"
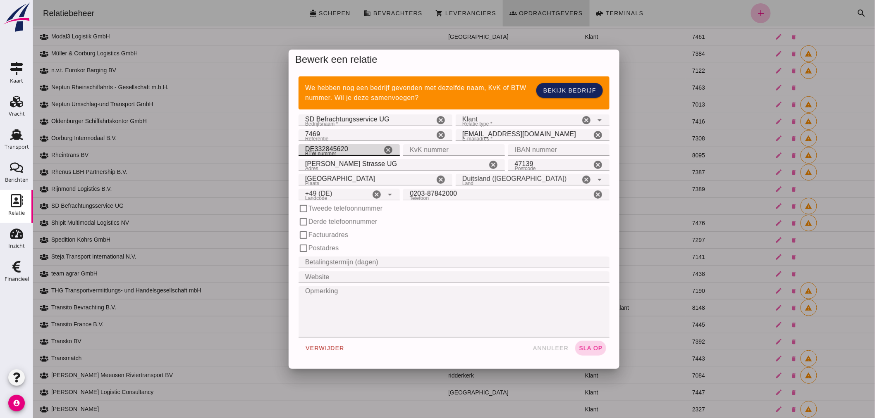
type input "DE332845620"
click at [589, 346] on span "sla op" at bounding box center [590, 348] width 24 height 7
click at [559, 306] on textarea "Opmerking" at bounding box center [451, 312] width 306 height 51
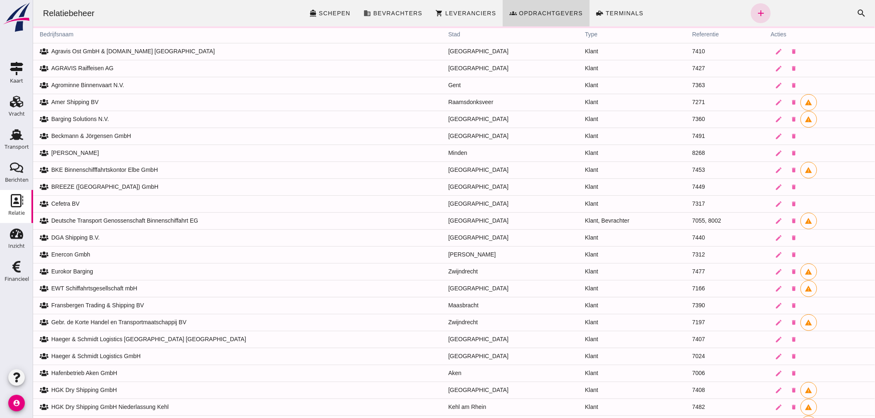
click at [16, 403] on icon "account_circle" at bounding box center [16, 403] width 17 height 17
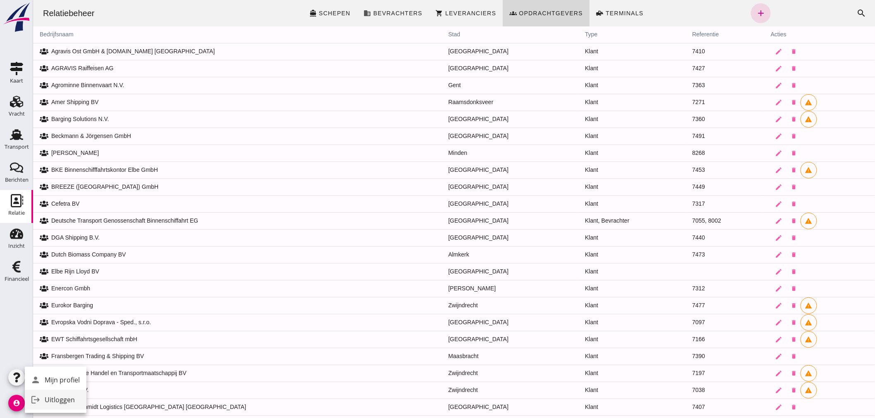
click at [65, 397] on div "Uitloggen" at bounding box center [62, 400] width 35 height 10
